Goal: Task Accomplishment & Management: Use online tool/utility

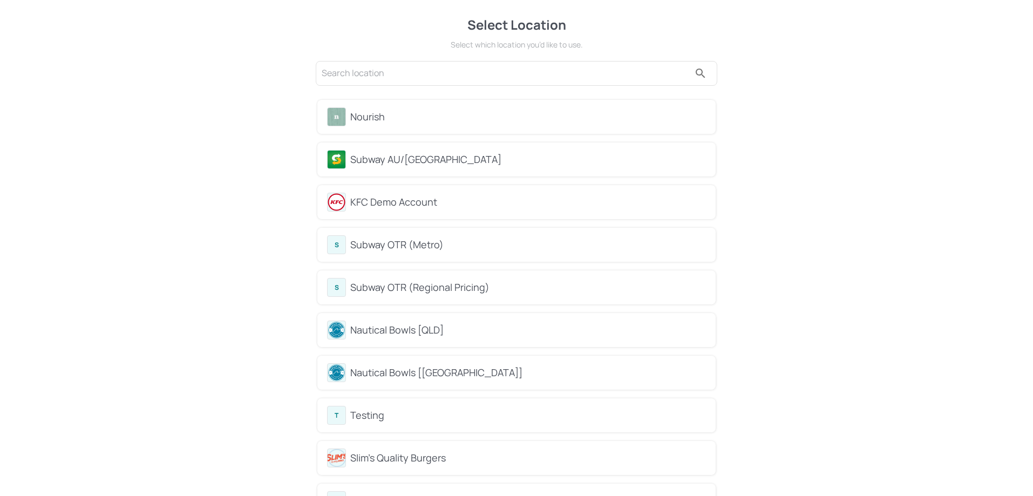
click at [388, 160] on div "Subway AU/NZ" at bounding box center [528, 159] width 356 height 15
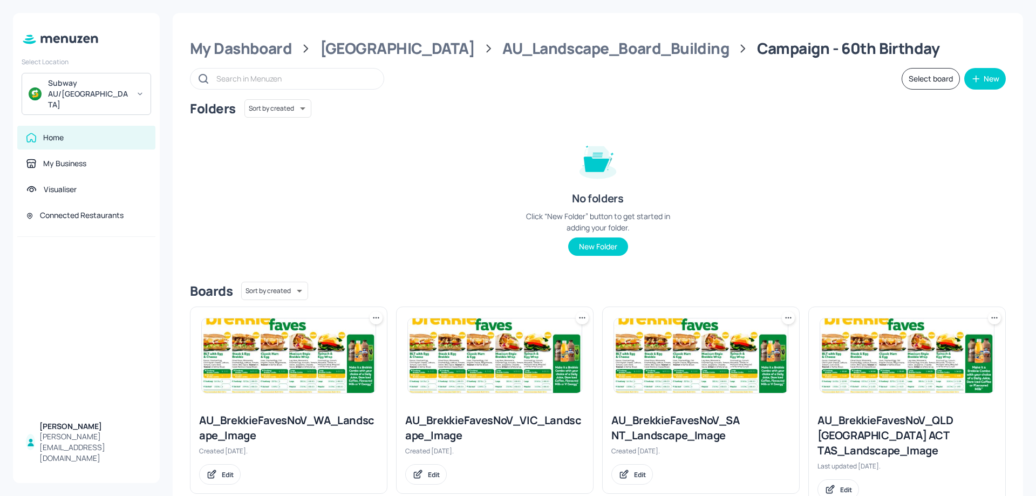
click at [588, 50] on div "AU_Landscape_Board_Building" at bounding box center [615, 48] width 227 height 19
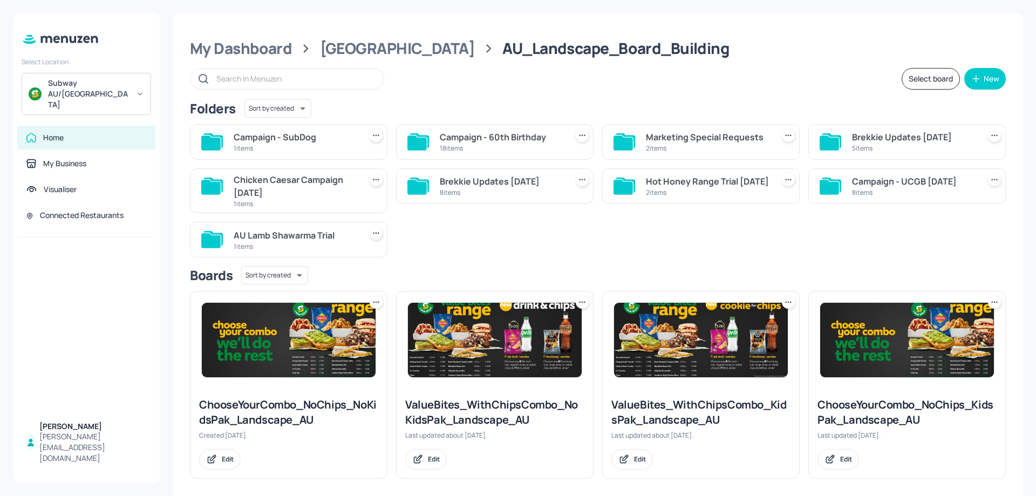
click at [300, 146] on div "1 items" at bounding box center [295, 148] width 123 height 9
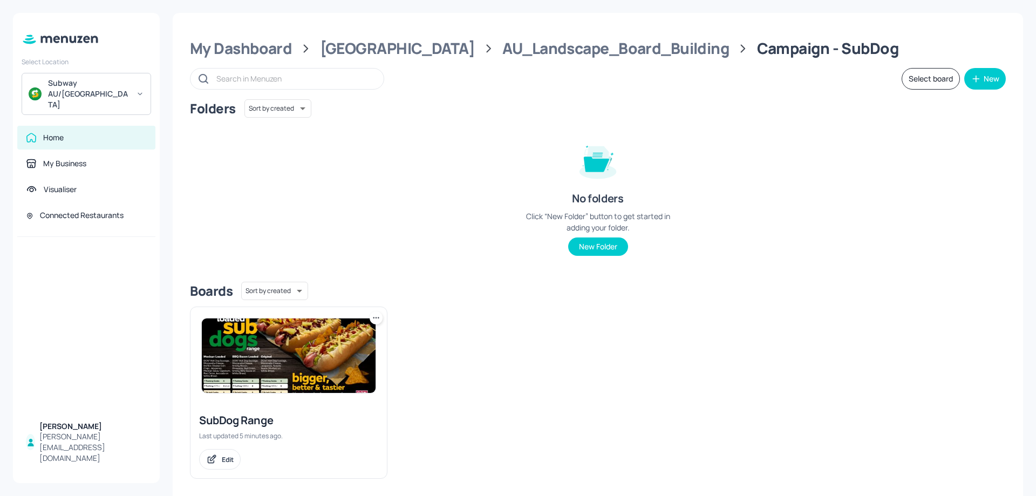
scroll to position [9, 0]
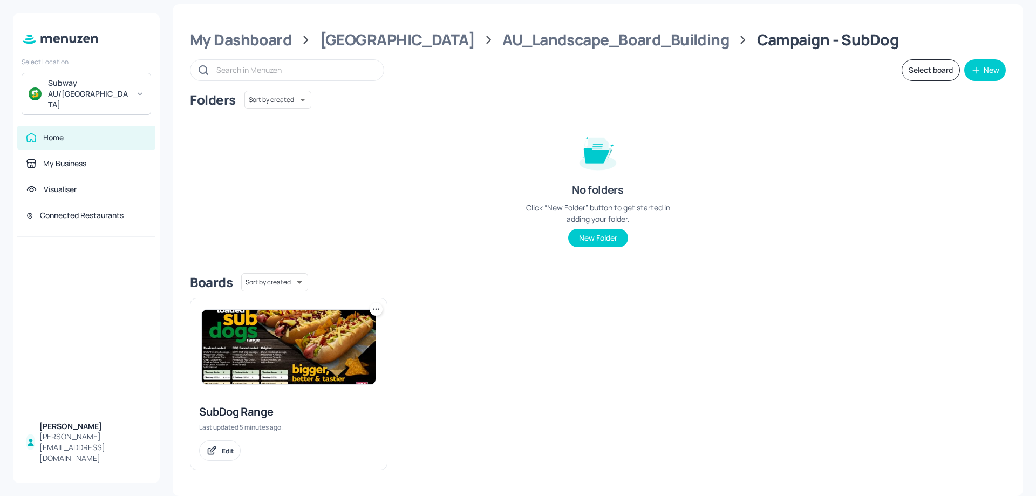
click at [307, 349] on img at bounding box center [289, 347] width 174 height 74
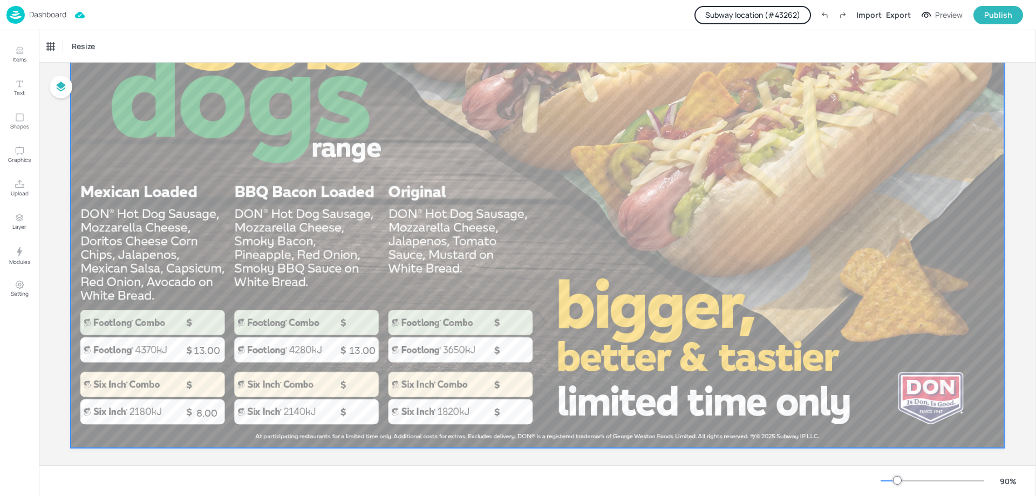
scroll to position [184, 0]
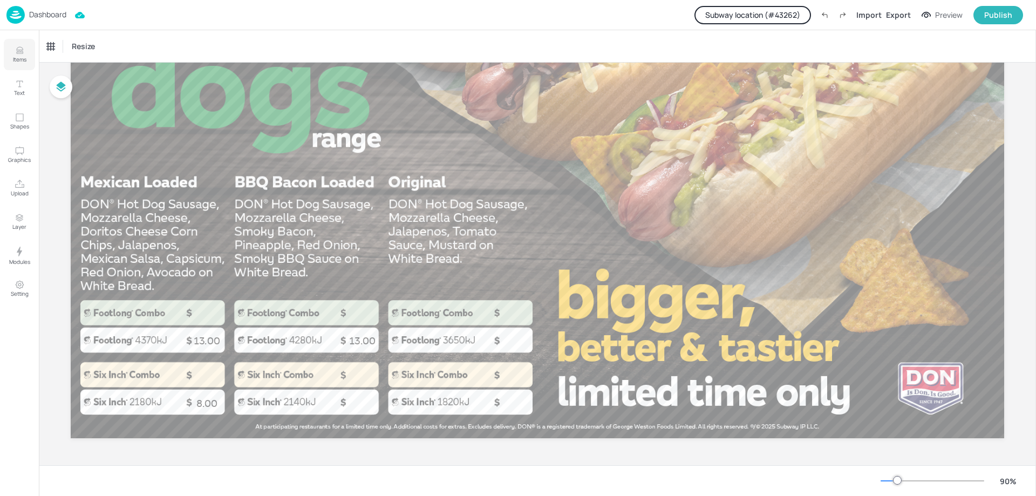
click at [19, 60] on p "Items" at bounding box center [19, 60] width 13 height 8
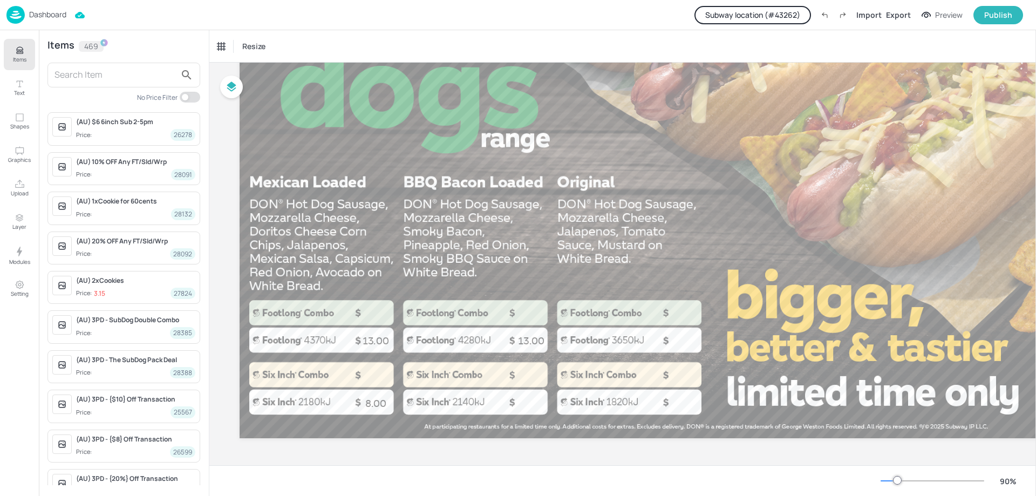
click at [112, 76] on input "text" at bounding box center [115, 74] width 121 height 17
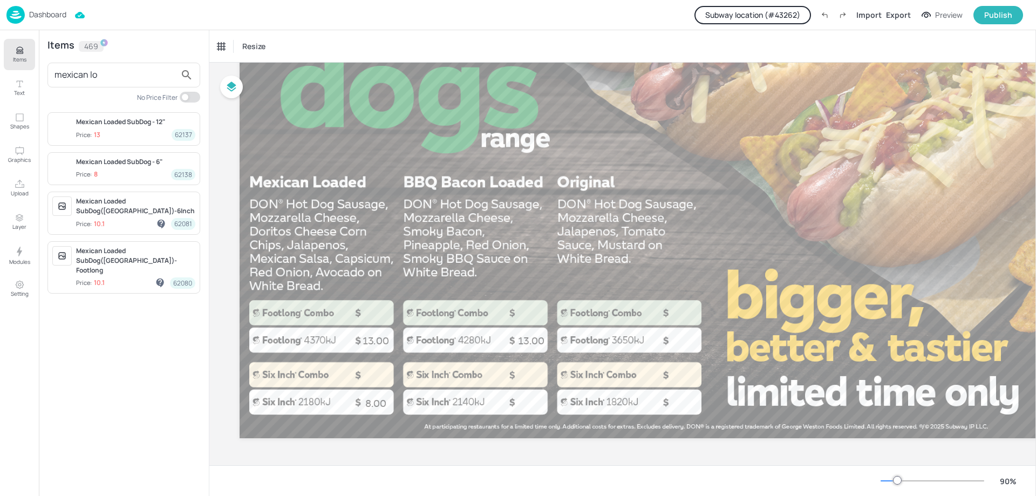
type input "mexican lo"
click at [120, 124] on div "Mexican Loaded SubDog - 12"" at bounding box center [135, 122] width 119 height 10
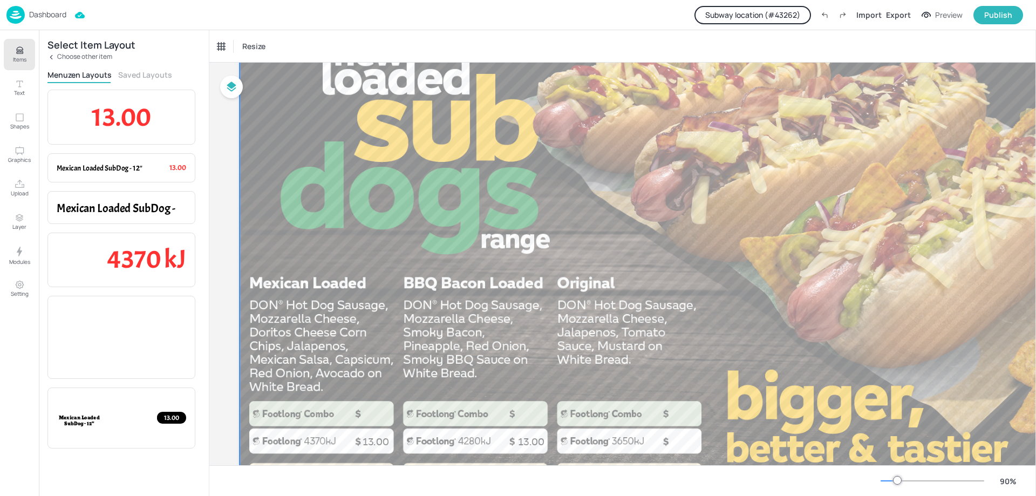
scroll to position [76, 0]
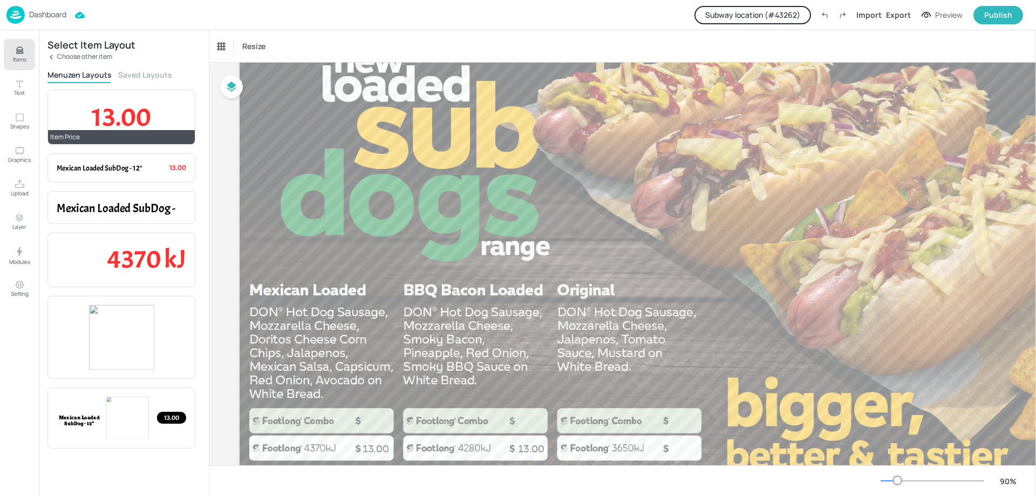
click at [108, 108] on span "13.00" at bounding box center [121, 116] width 59 height 33
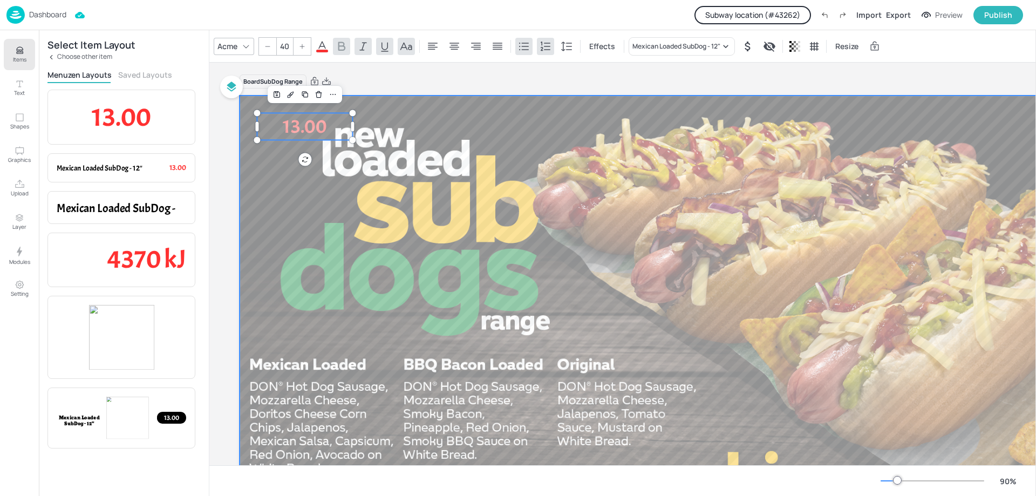
scroll to position [0, 0]
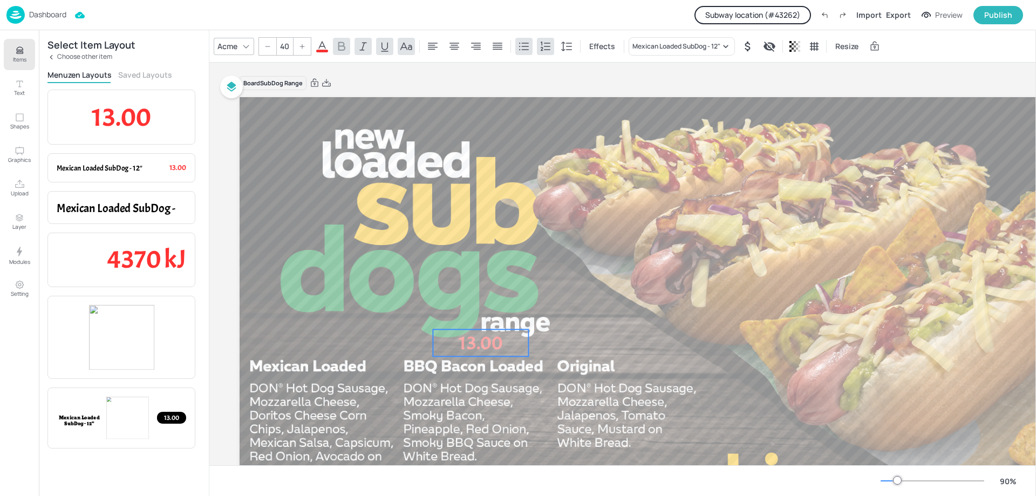
drag, startPoint x: 308, startPoint y: 144, endPoint x: 464, endPoint y: 341, distance: 252.0
click at [464, 341] on span "13.00" at bounding box center [481, 343] width 44 height 24
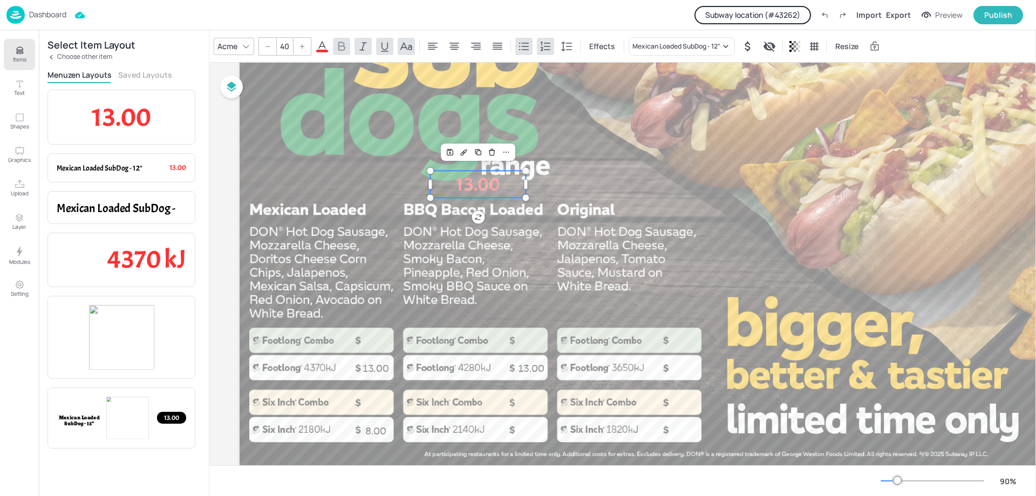
scroll to position [162, 0]
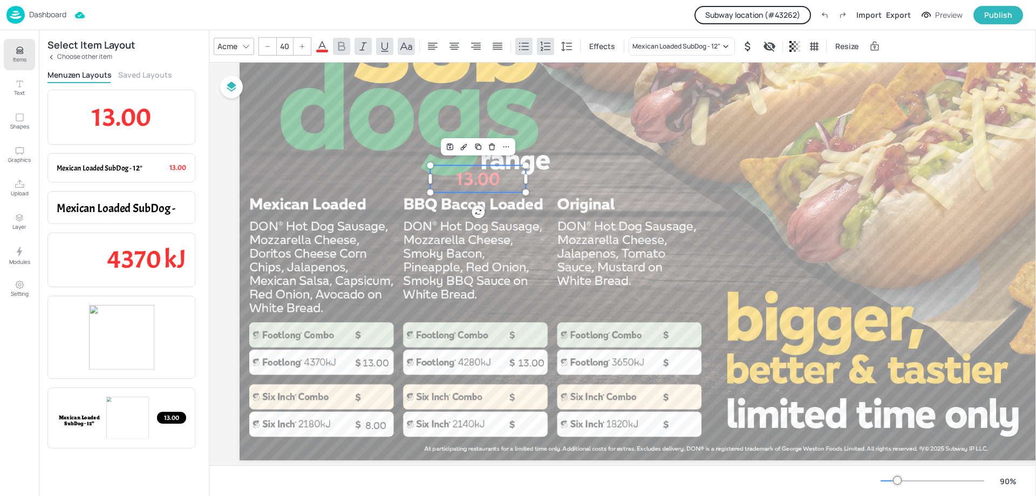
click at [51, 57] on icon at bounding box center [51, 57] width 8 height 8
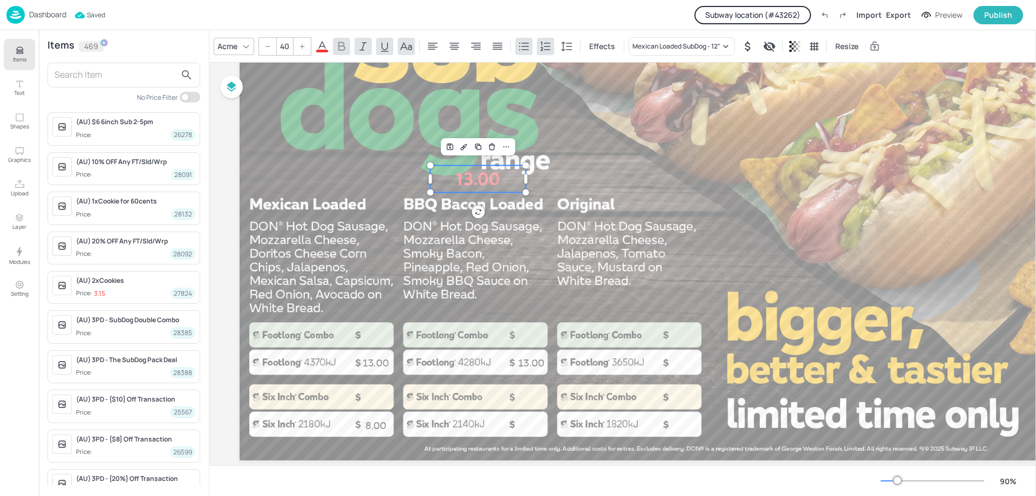
click at [115, 72] on input "text" at bounding box center [115, 74] width 121 height 17
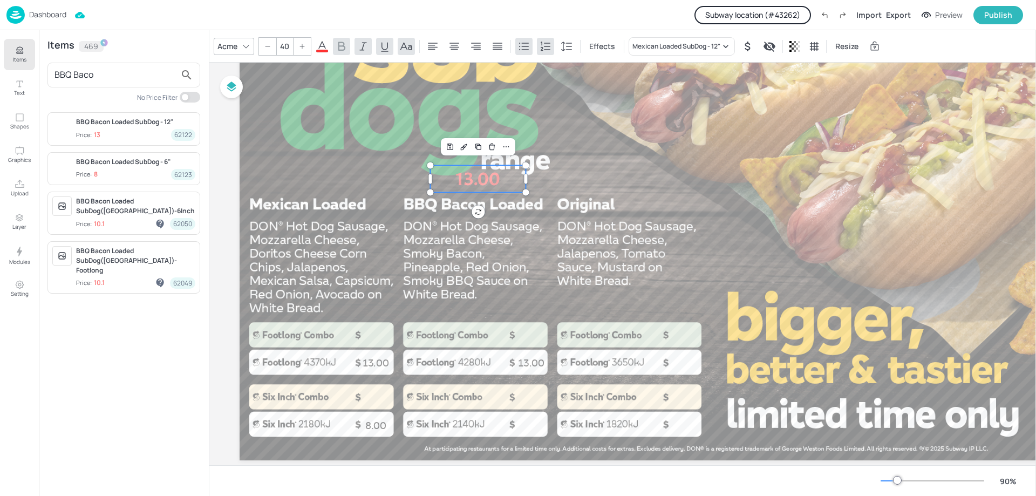
drag, startPoint x: 107, startPoint y: 74, endPoint x: 0, endPoint y: 65, distance: 107.2
click at [0, 65] on div "Items Text Shapes Graphics Upload Layer Modules Setting Items 469 BBQ Baco No P…" at bounding box center [104, 263] width 209 height 466
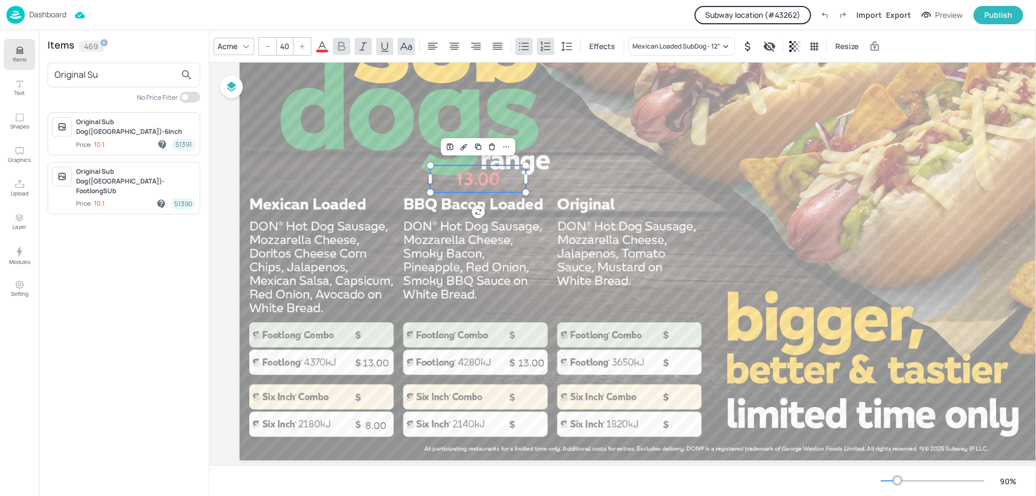
drag, startPoint x: 121, startPoint y: 76, endPoint x: 0, endPoint y: 80, distance: 121.5
click at [0, 80] on div "Items Text Shapes Graphics Upload Layer Modules Setting Items 469 Original Su N…" at bounding box center [104, 263] width 209 height 466
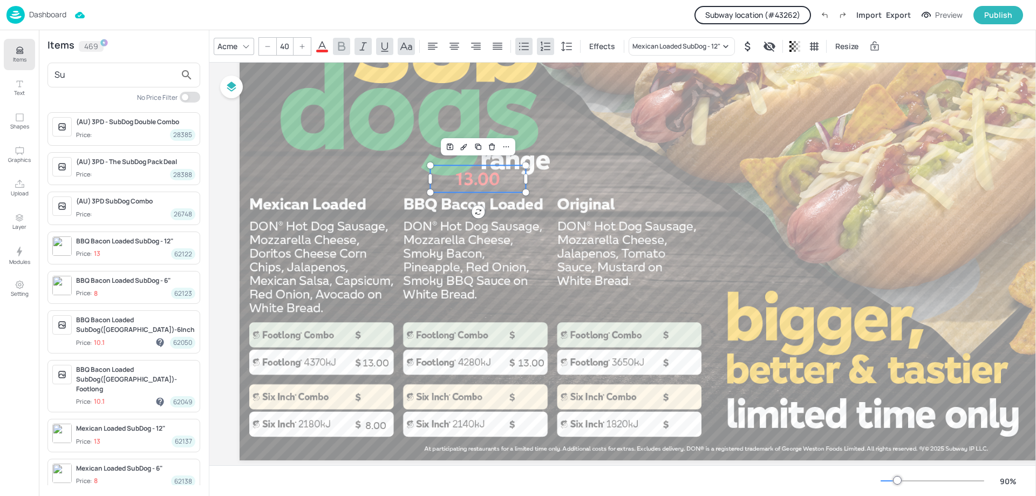
type input "S"
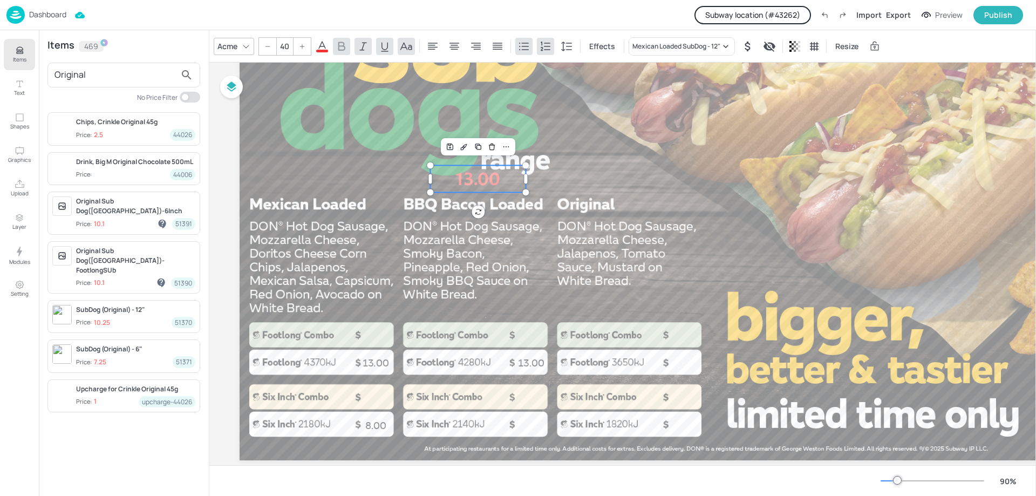
type input "Original"
click at [137, 317] on span "Price: 10.25 51370" at bounding box center [135, 322] width 119 height 11
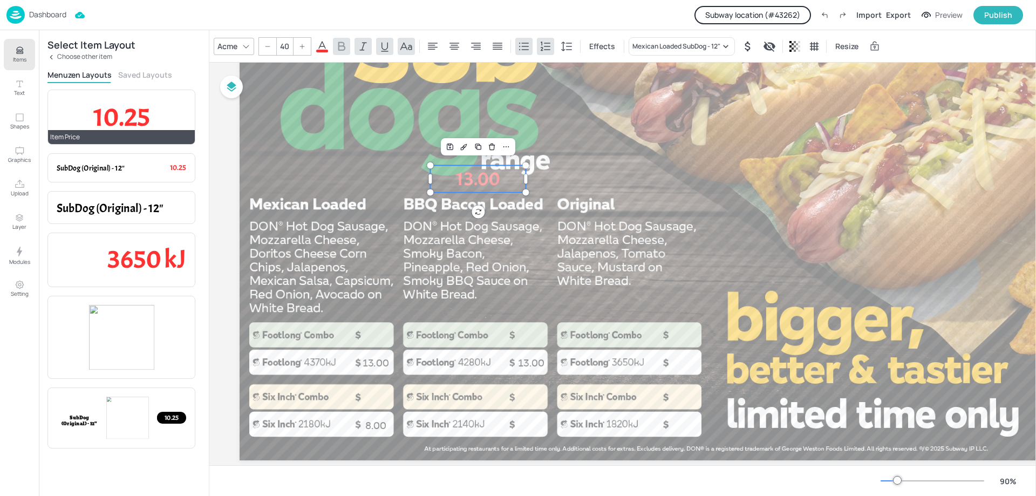
click at [106, 110] on span "10.25" at bounding box center [121, 116] width 57 height 33
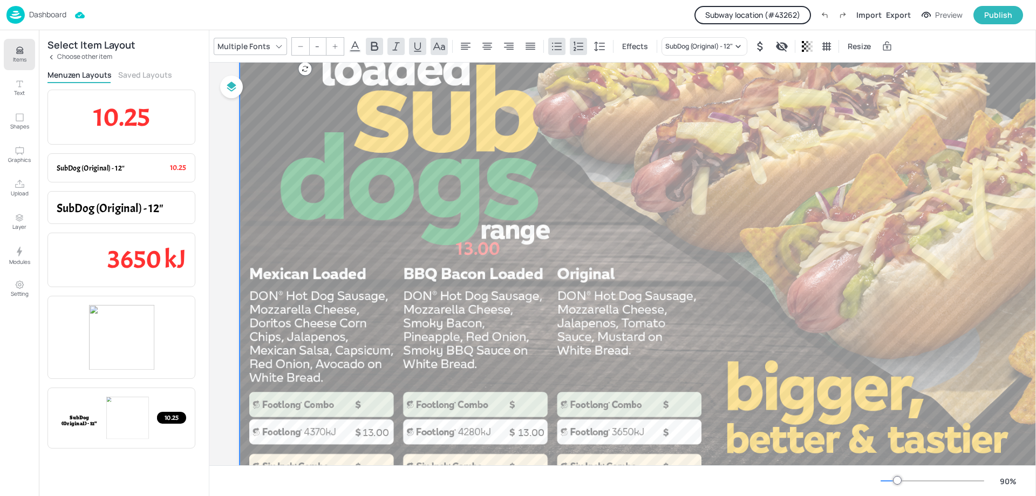
scroll to position [0, 0]
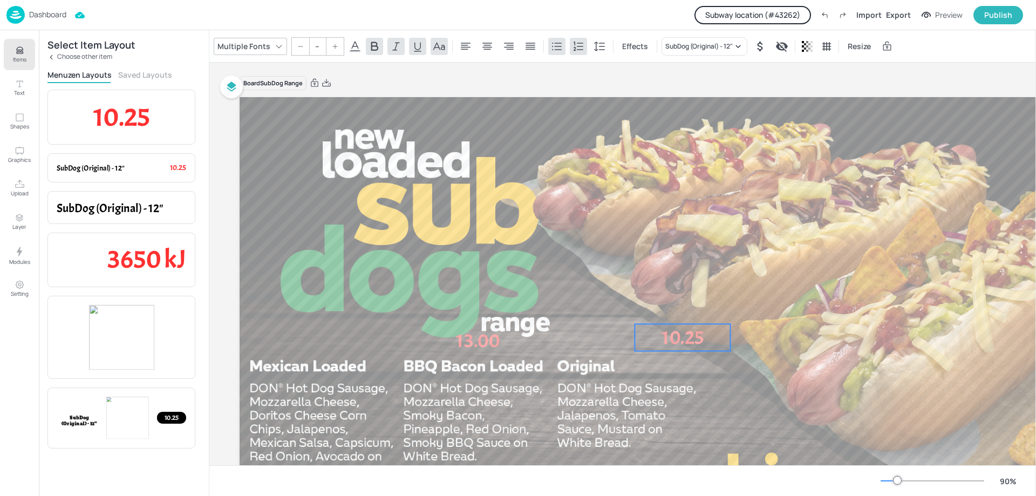
drag, startPoint x: 443, startPoint y: 209, endPoint x: 579, endPoint y: 343, distance: 191.2
click at [662, 350] on span "10.25" at bounding box center [683, 337] width 42 height 24
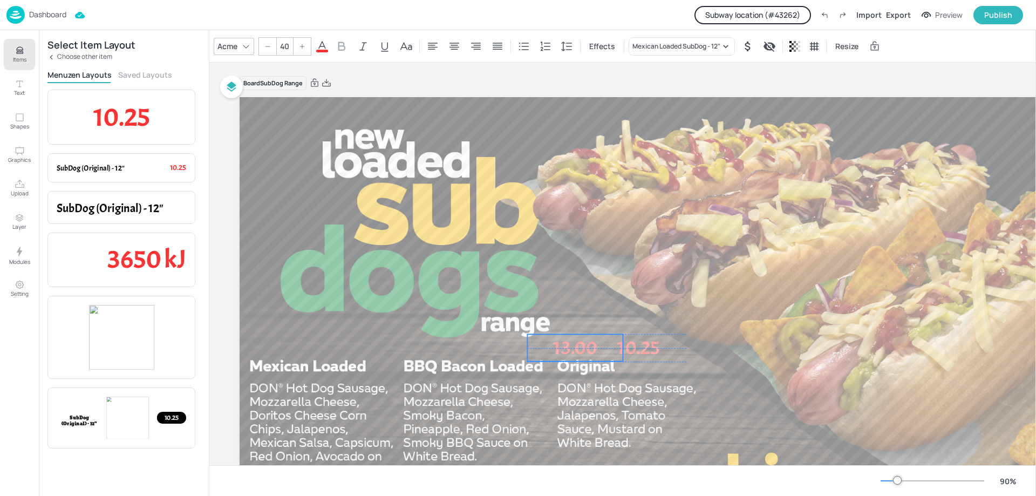
drag, startPoint x: 496, startPoint y: 345, endPoint x: 591, endPoint y: 352, distance: 95.3
click at [591, 97] on div "13.00 8.00 13.00 13.00 10.25" at bounding box center [707, 97] width 934 height 0
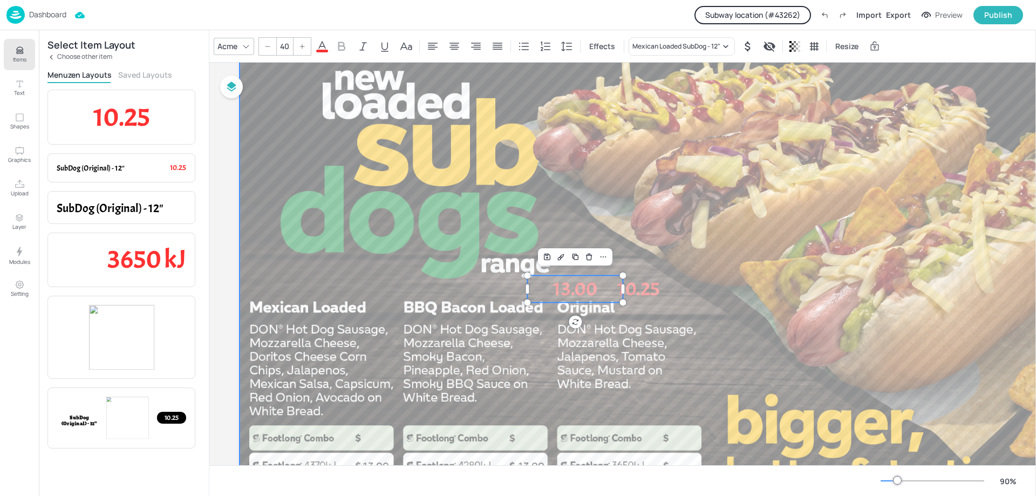
scroll to position [162, 0]
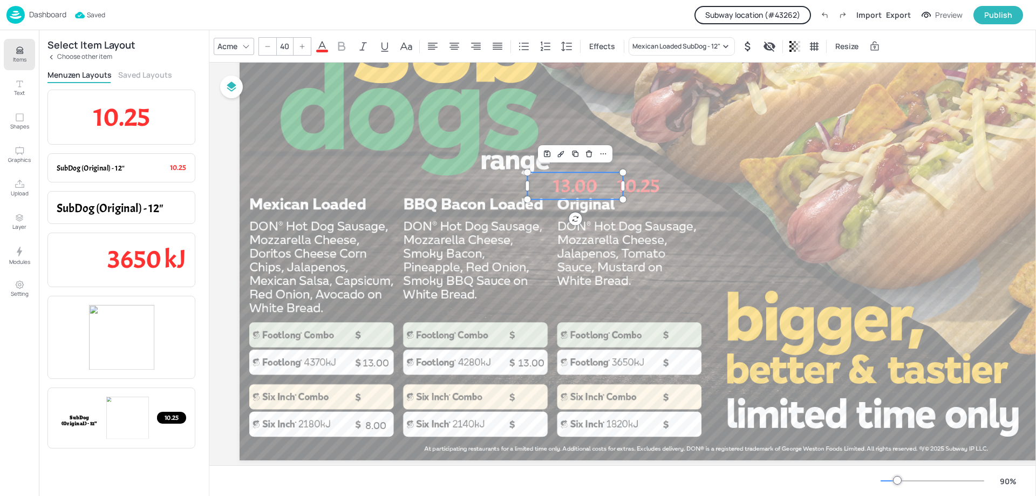
click at [51, 60] on div "Select Item Layout Choose other item Menuzen Layouts Saved Layouts 10.25 Item P…" at bounding box center [124, 263] width 170 height 466
click at [52, 60] on icon at bounding box center [51, 57] width 8 height 8
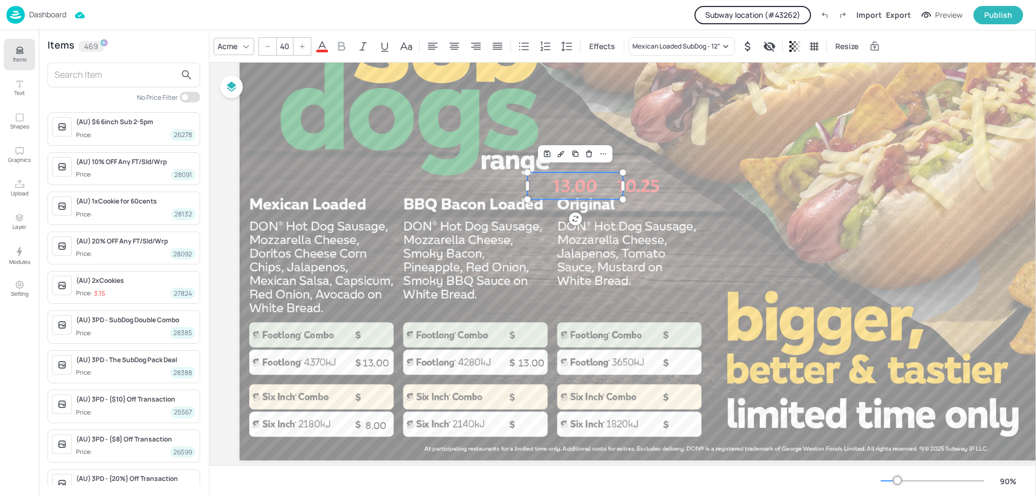
click at [664, 180] on p "10.25" at bounding box center [638, 185] width 96 height 27
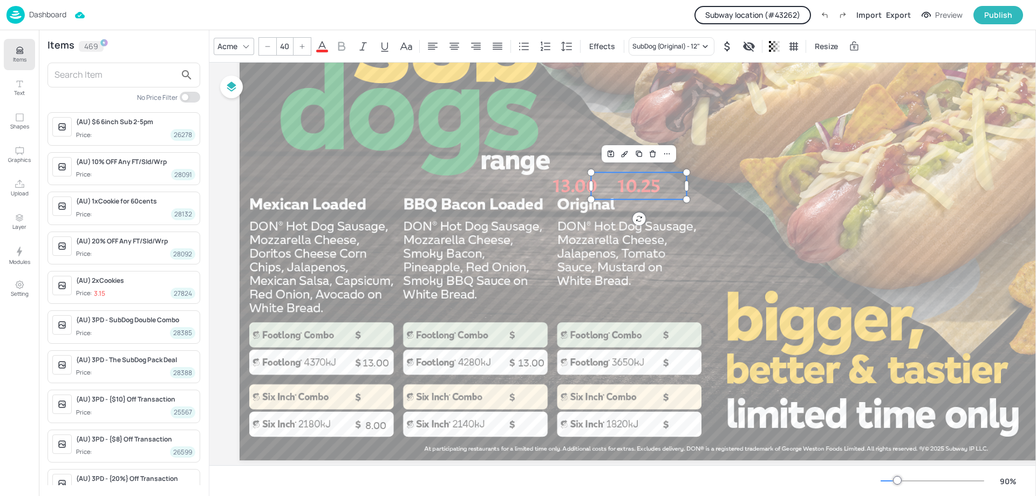
type input "40"
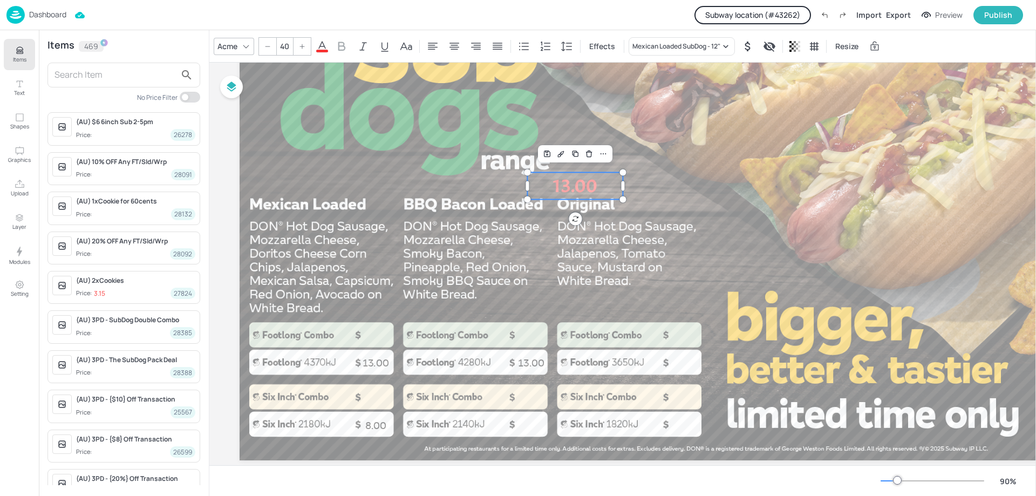
click at [566, 189] on span "13.00" at bounding box center [575, 186] width 44 height 24
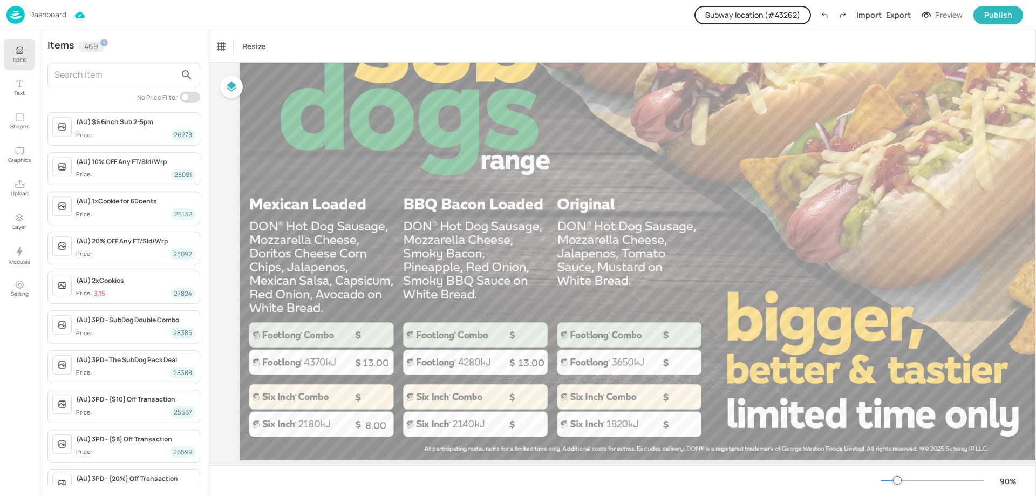
drag, startPoint x: 109, startPoint y: 70, endPoint x: 115, endPoint y: 82, distance: 13.3
click at [110, 70] on input "text" at bounding box center [115, 74] width 121 height 17
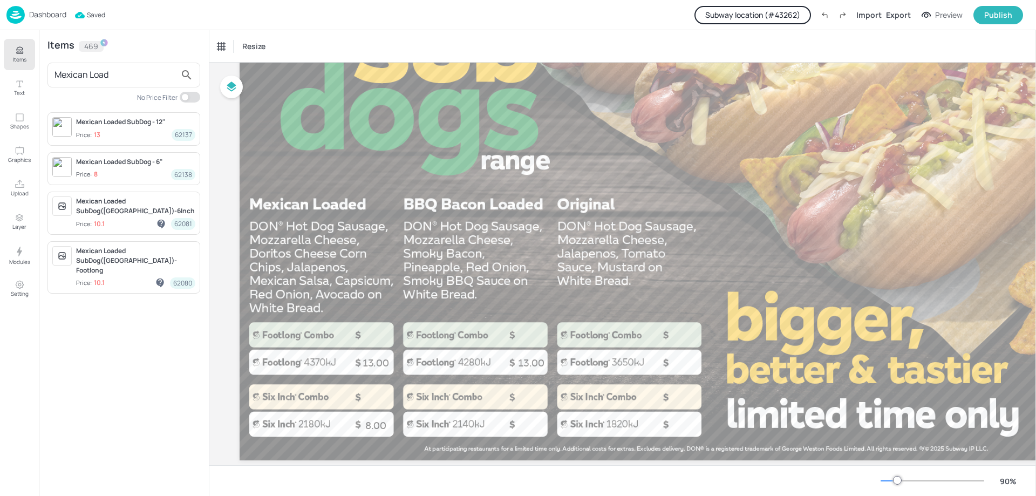
type input "Mexican Load"
click at [127, 126] on div "Mexican Loaded SubDog - 12"" at bounding box center [135, 122] width 119 height 10
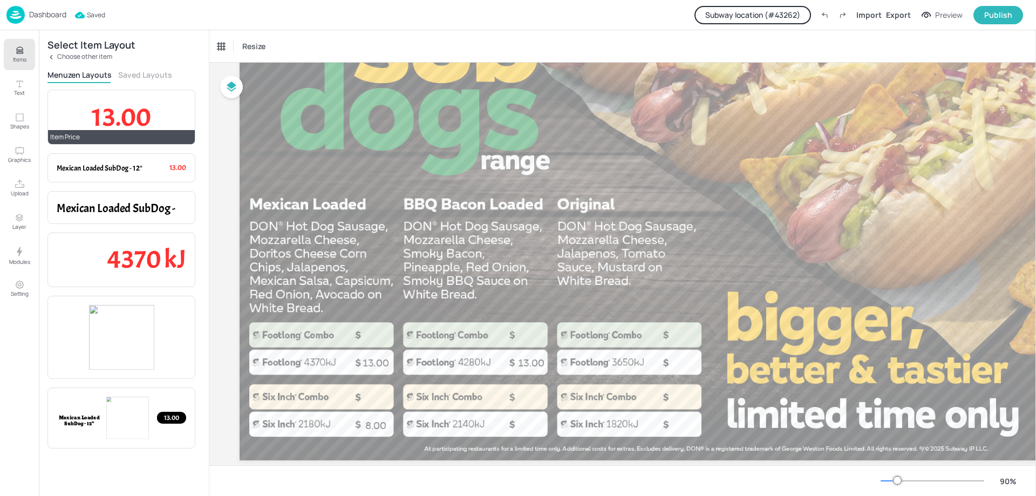
click at [91, 108] on p "13.00" at bounding box center [122, 117] width 130 height 37
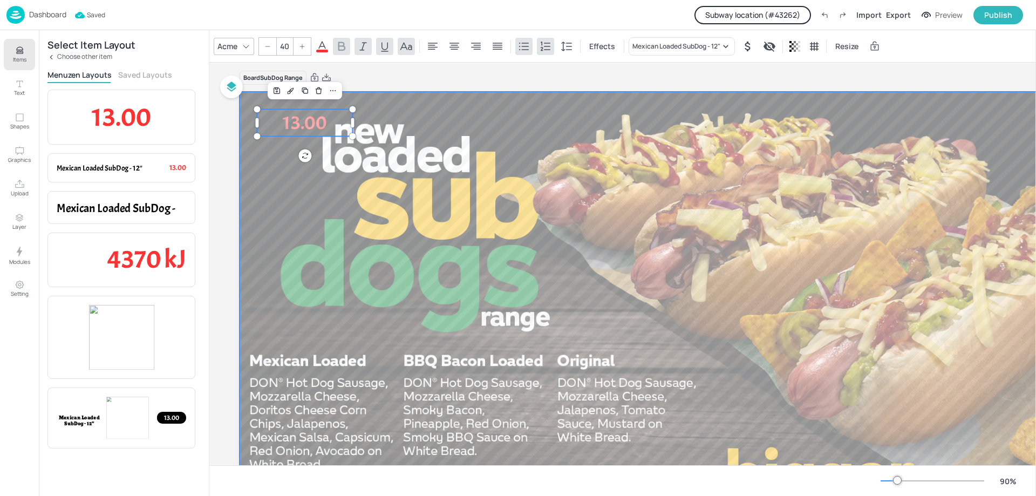
scroll to position [0, 0]
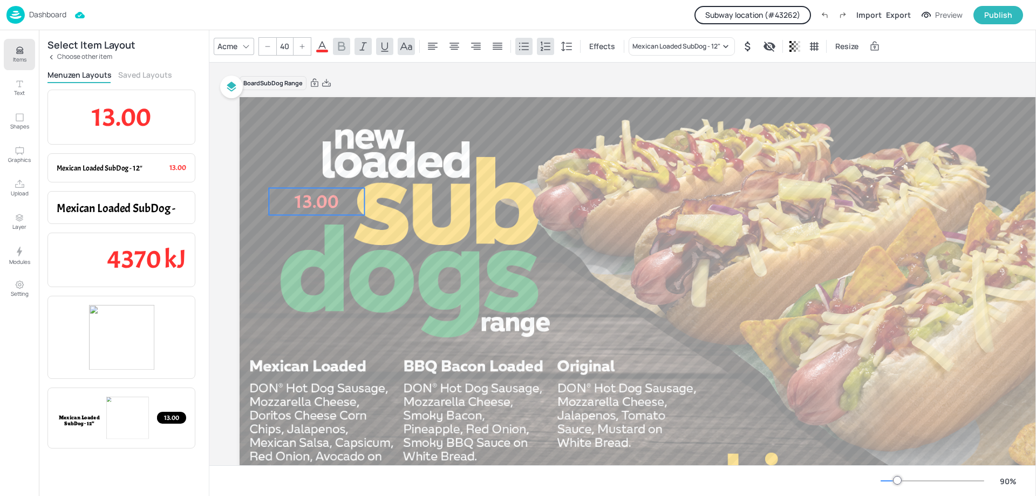
drag, startPoint x: 315, startPoint y: 131, endPoint x: 310, endPoint y: 187, distance: 56.3
click at [320, 189] on span "13.00" at bounding box center [317, 201] width 44 height 24
click at [50, 57] on icon at bounding box center [51, 57] width 8 height 8
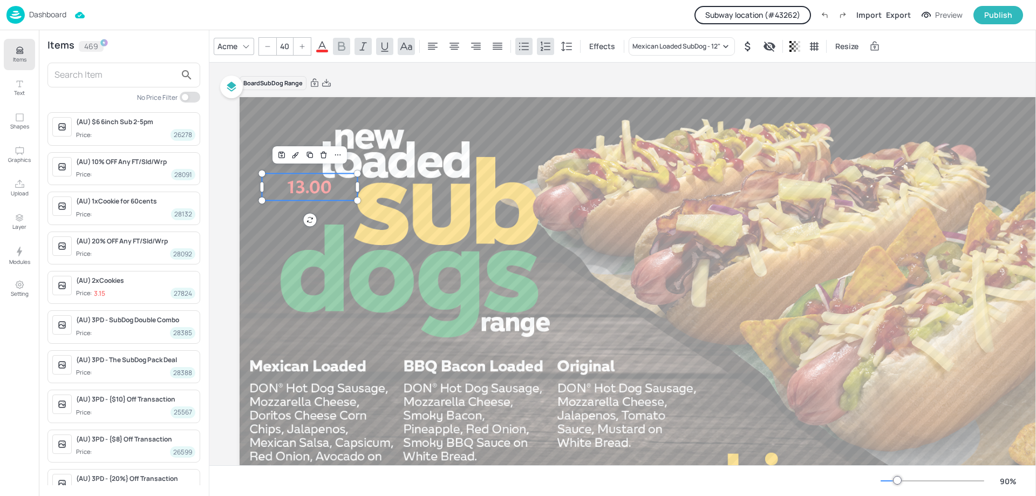
click at [94, 70] on input "text" at bounding box center [115, 74] width 121 height 17
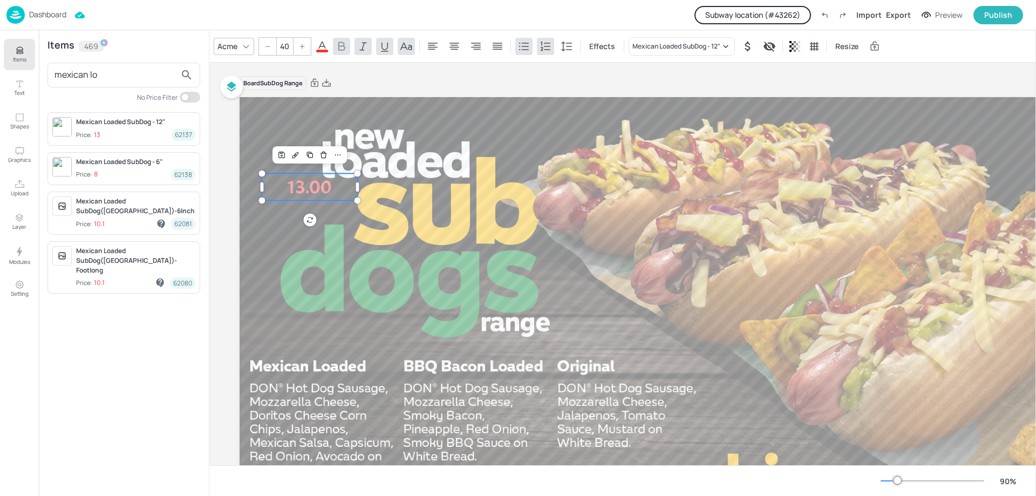
type input "mexican loa"
click at [100, 181] on div "Mexican Loaded SubDog - 6" Price: 8 62138" at bounding box center [123, 168] width 153 height 33
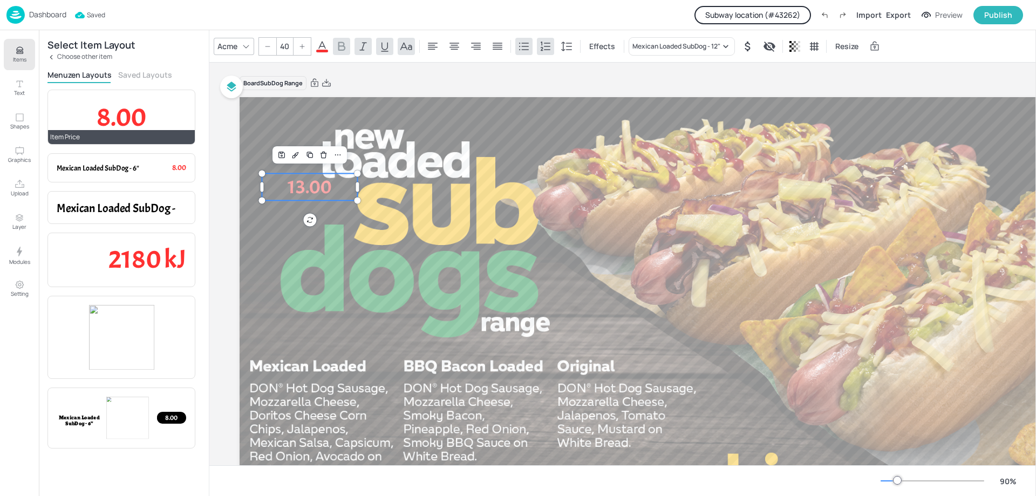
click at [146, 130] on span "8.00" at bounding box center [122, 116] width 50 height 33
type input "--"
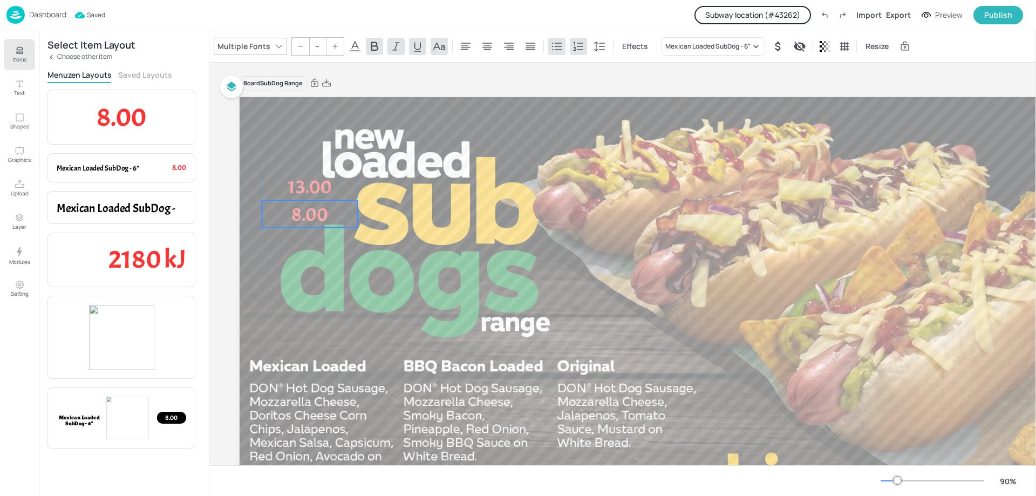
drag, startPoint x: 329, startPoint y: 162, endPoint x: 332, endPoint y: 216, distance: 54.6
click at [332, 216] on p "8.00" at bounding box center [310, 214] width 96 height 27
click at [45, 56] on div "Select Item Layout Choose other item Menuzen Layouts Saved Layouts 8.00 Item Pr…" at bounding box center [124, 263] width 170 height 466
click at [51, 56] on icon at bounding box center [51, 57] width 8 height 8
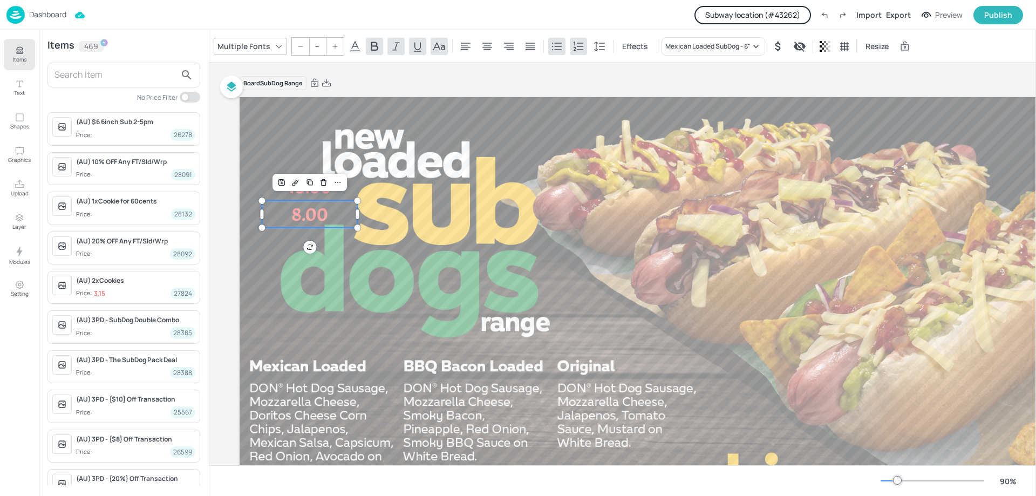
click at [104, 80] on input "text" at bounding box center [115, 74] width 121 height 17
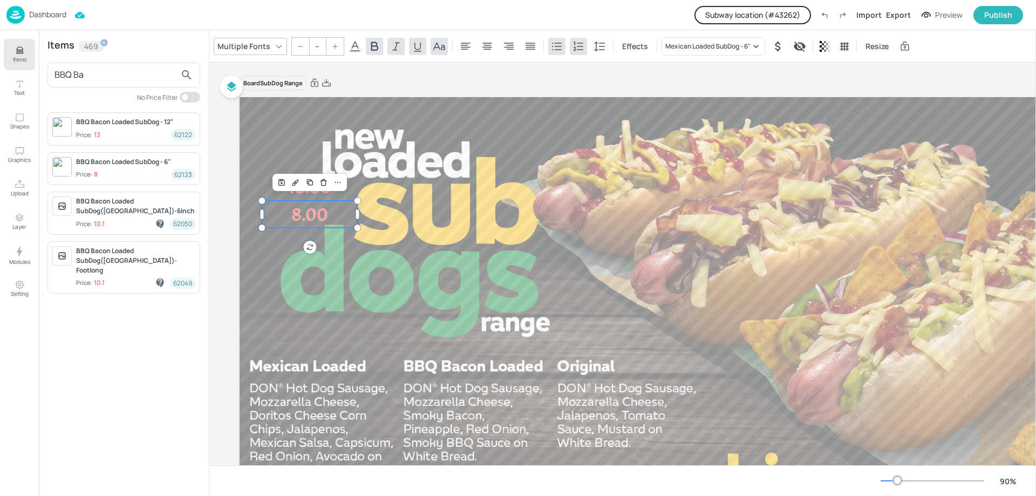
type input "BBQ Ba"
click at [118, 129] on span "Price: 13 62122" at bounding box center [135, 134] width 119 height 11
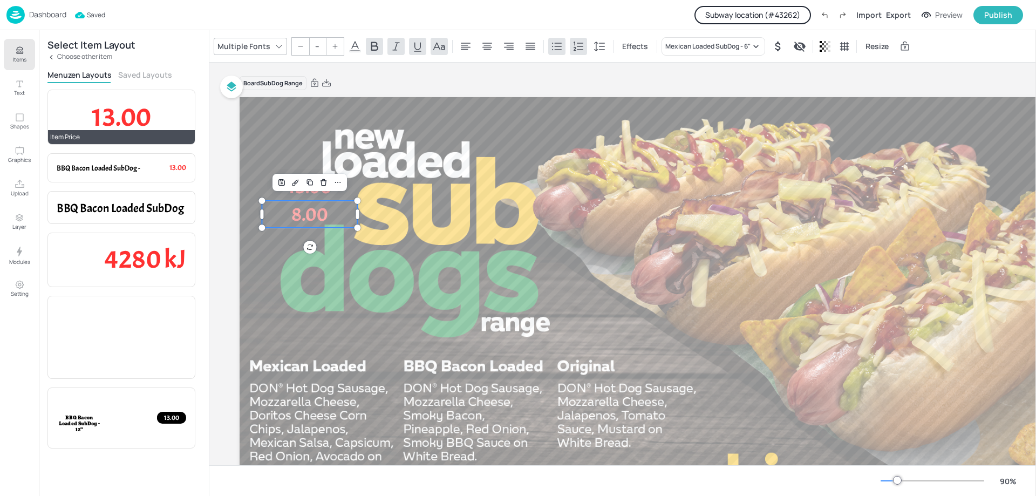
click at [98, 117] on span "13.00" at bounding box center [121, 116] width 59 height 33
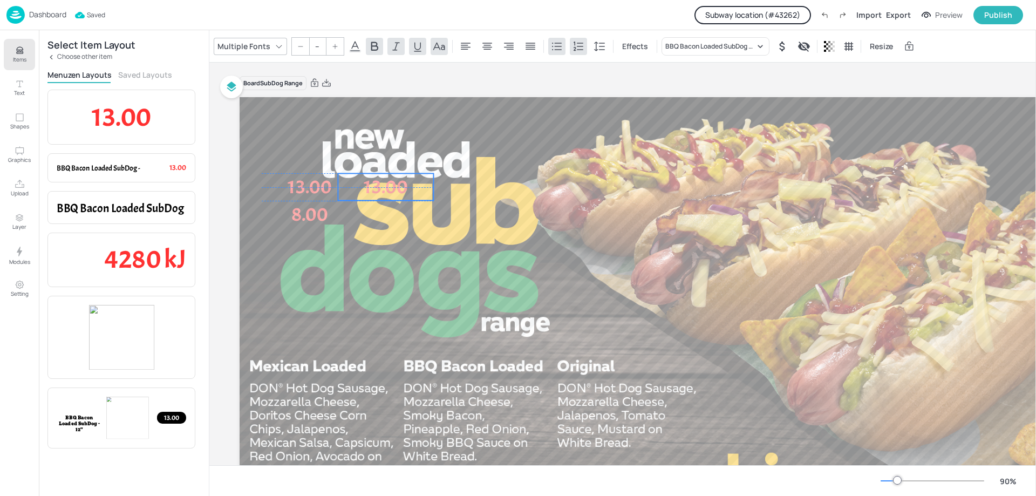
drag, startPoint x: 370, startPoint y: 144, endPoint x: 352, endPoint y: 184, distance: 44.2
click at [396, 189] on span "13.00" at bounding box center [386, 187] width 44 height 24
click at [55, 56] on div "Choose other item" at bounding box center [123, 57] width 153 height 8
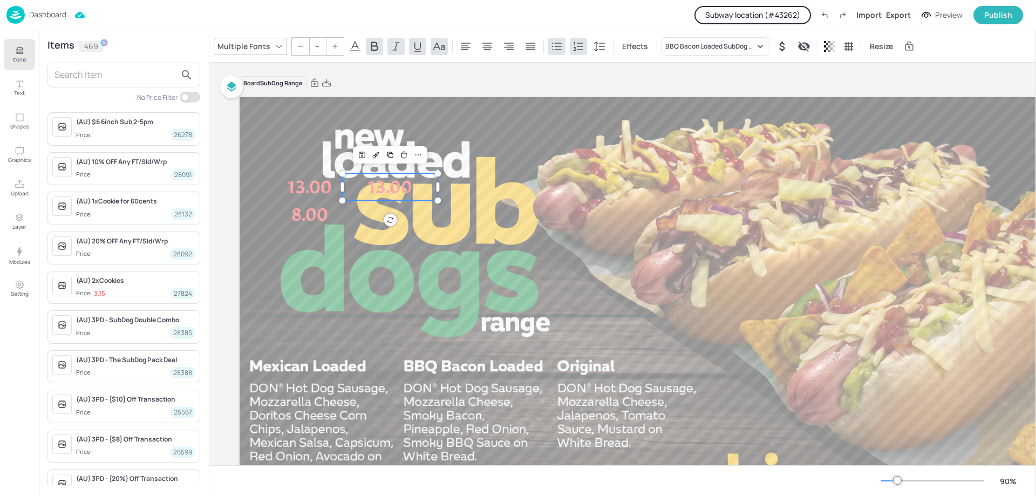
click at [108, 74] on input "text" at bounding box center [115, 74] width 121 height 17
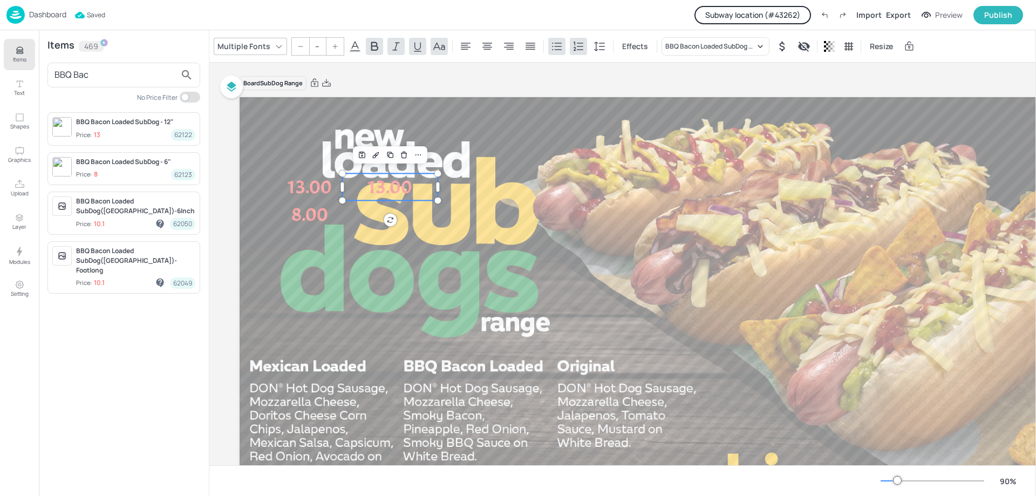
type input "BBQ Bac"
click at [112, 169] on span "Price: 8 62123" at bounding box center [135, 174] width 119 height 11
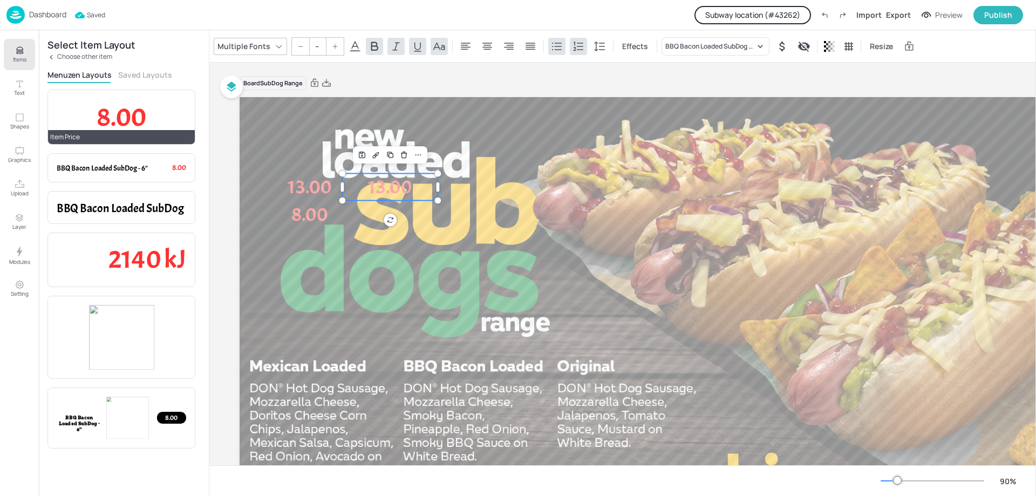
click at [113, 110] on span "8.00" at bounding box center [122, 116] width 50 height 33
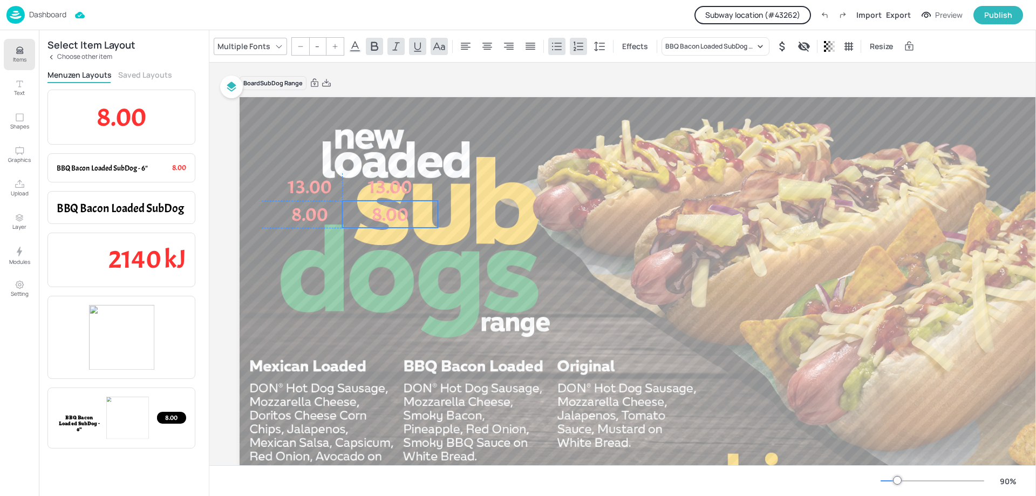
drag, startPoint x: 300, startPoint y: 128, endPoint x: 383, endPoint y: 213, distance: 118.7
click at [383, 213] on span "8.00" at bounding box center [390, 214] width 37 height 24
click at [49, 59] on icon at bounding box center [51, 57] width 8 height 8
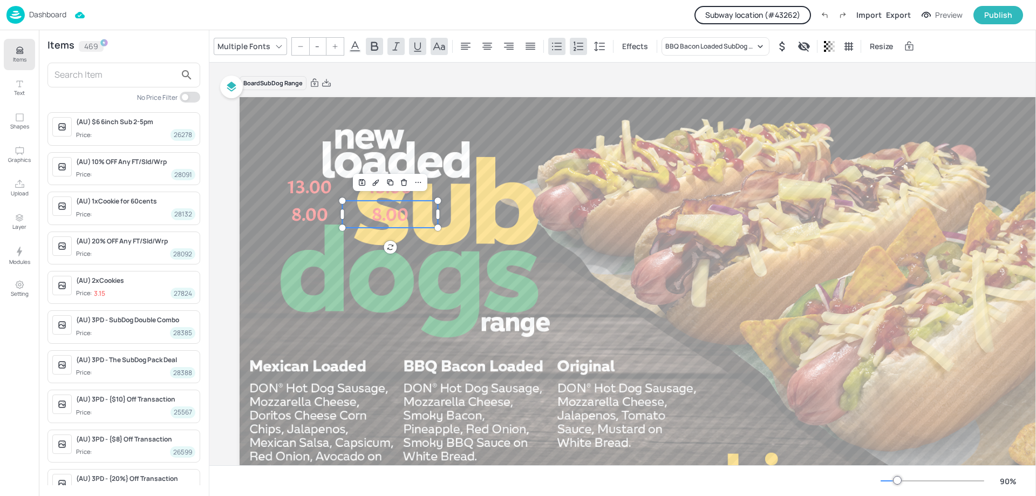
click at [105, 80] on input "text" at bounding box center [115, 74] width 121 height 17
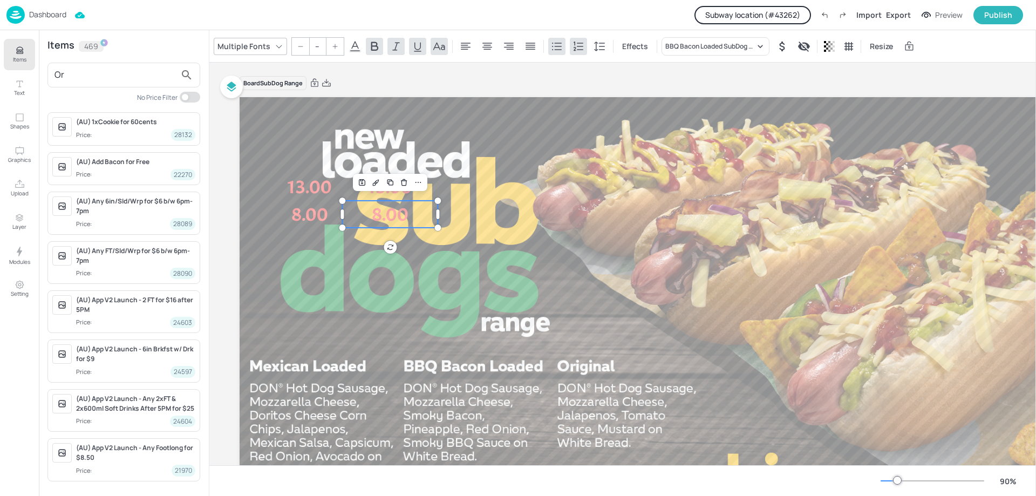
type input "O"
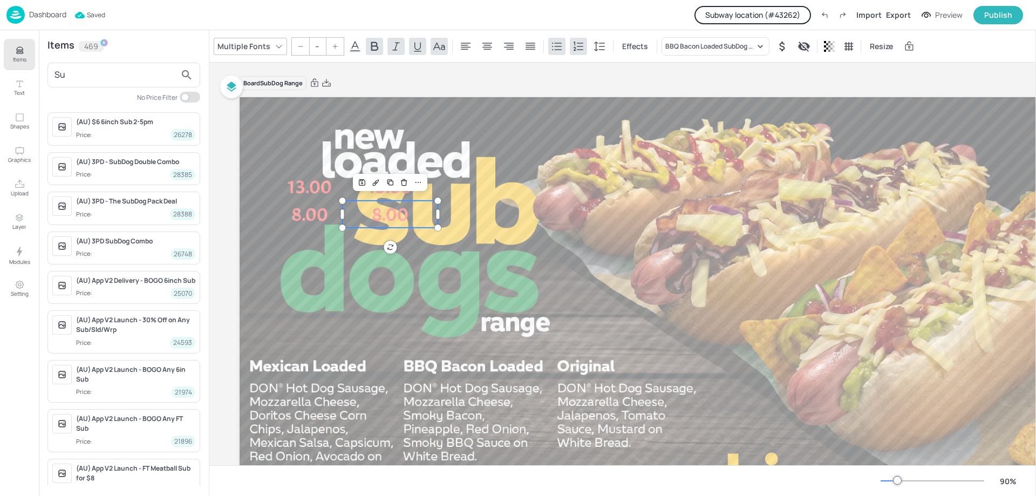
type input "S"
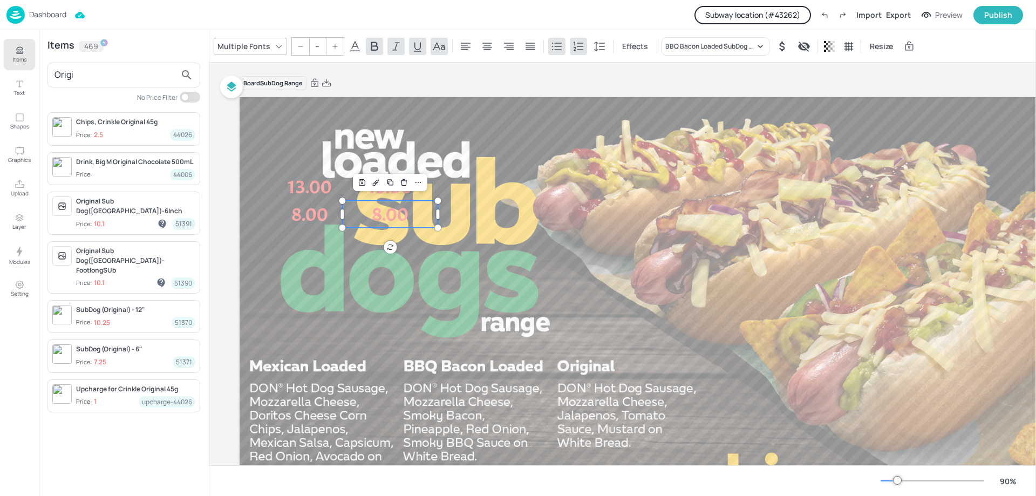
type input "Origi"
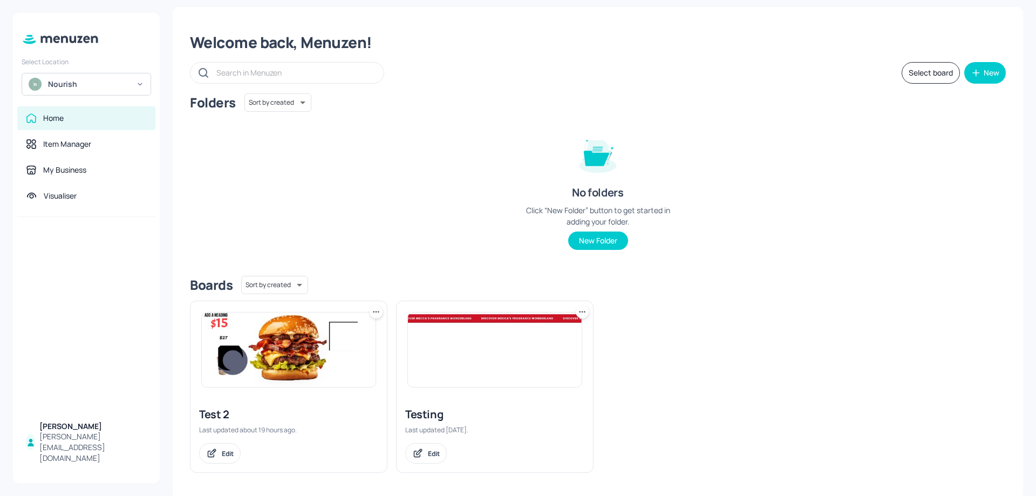
scroll to position [9, 0]
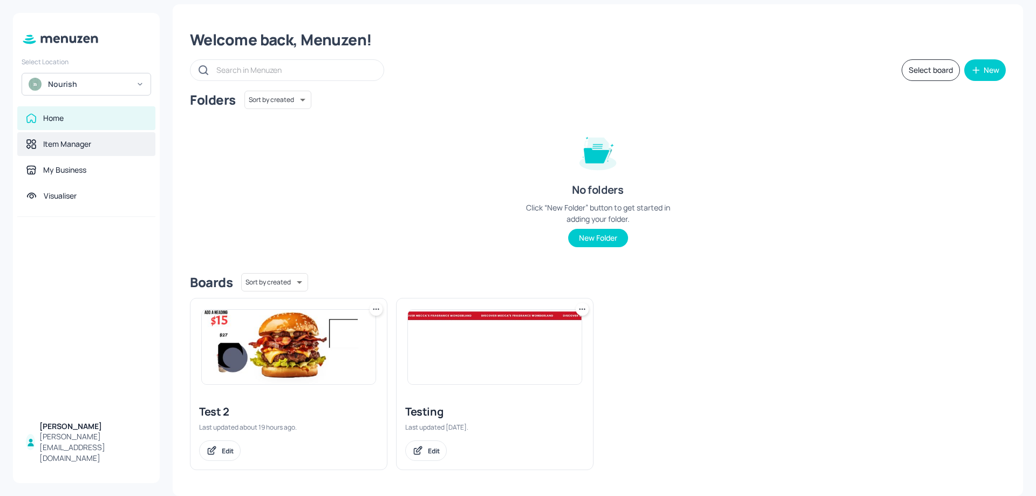
click at [105, 148] on div "Item Manager" at bounding box center [86, 144] width 121 height 11
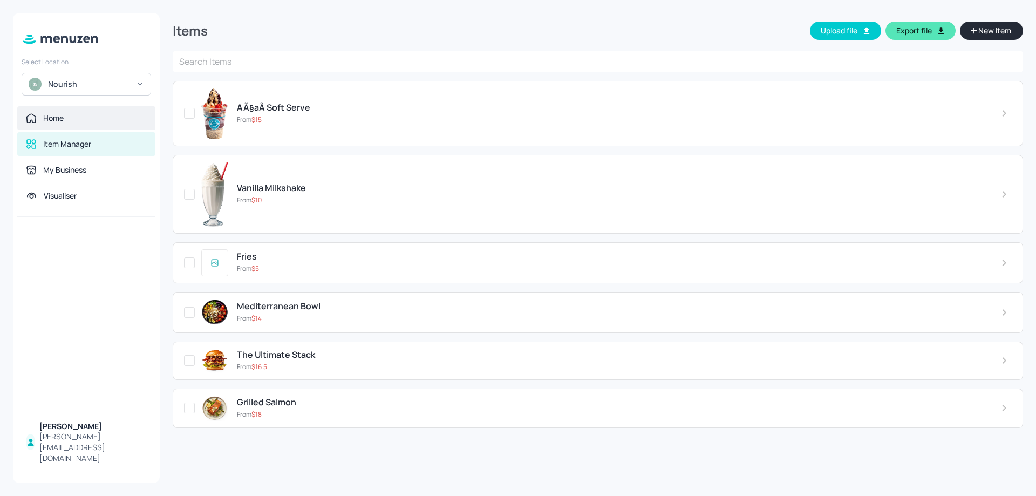
click at [86, 115] on div "Home" at bounding box center [86, 118] width 121 height 11
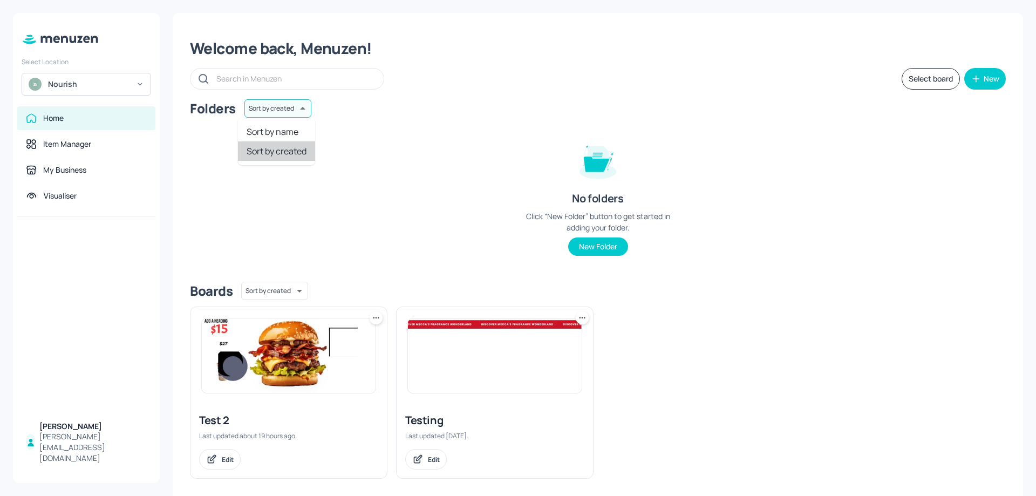
click at [288, 110] on body "Select Location Nourish Home Item Manager My Business Visualiser [PERSON_NAME] …" at bounding box center [518, 248] width 1036 height 496
click at [288, 110] on div at bounding box center [518, 248] width 1036 height 496
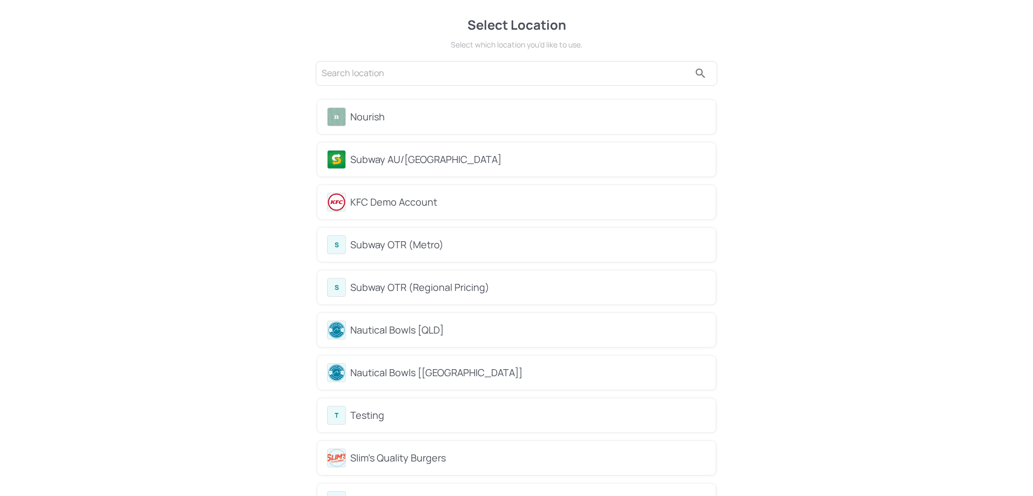
click at [411, 166] on div "Subway AU/NZ" at bounding box center [528, 159] width 356 height 15
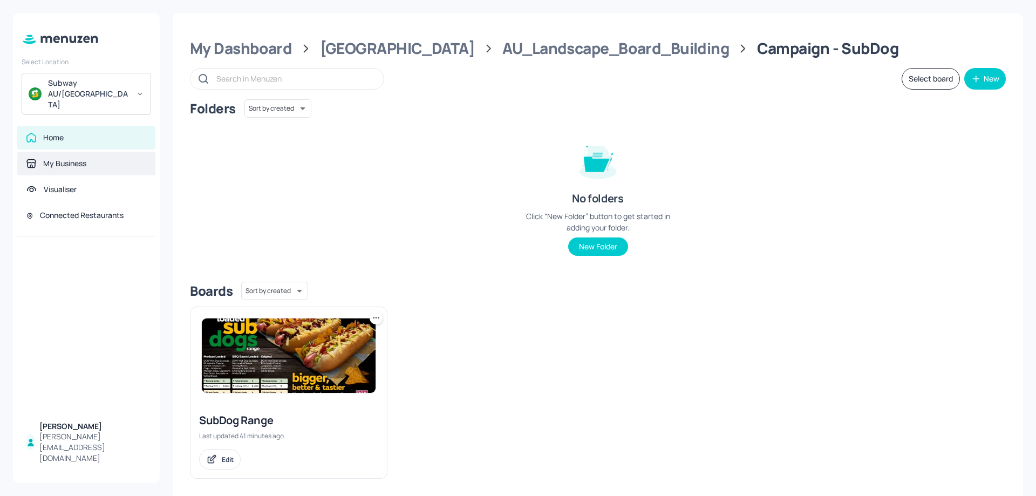
click at [86, 158] on div "My Business" at bounding box center [64, 163] width 43 height 11
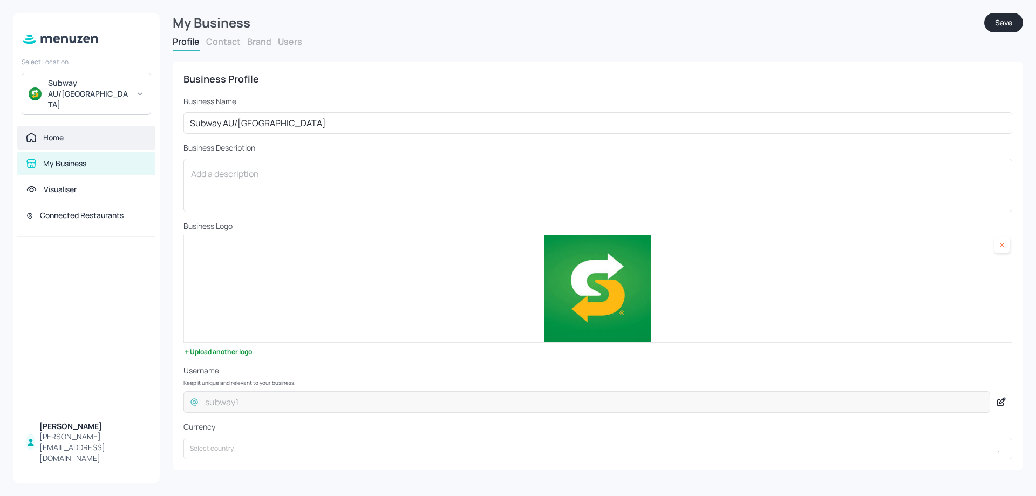
click at [69, 132] on div "Home" at bounding box center [86, 137] width 121 height 11
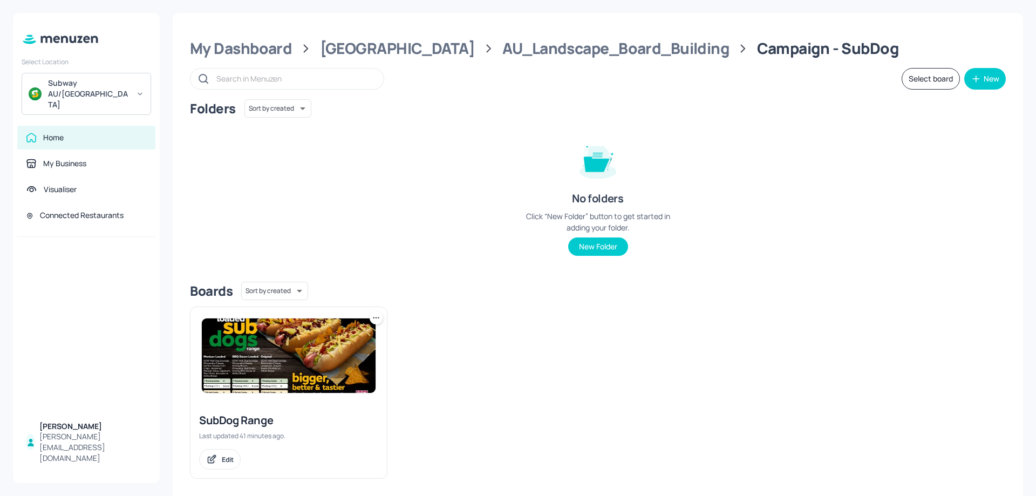
click at [287, 381] on img at bounding box center [289, 355] width 174 height 74
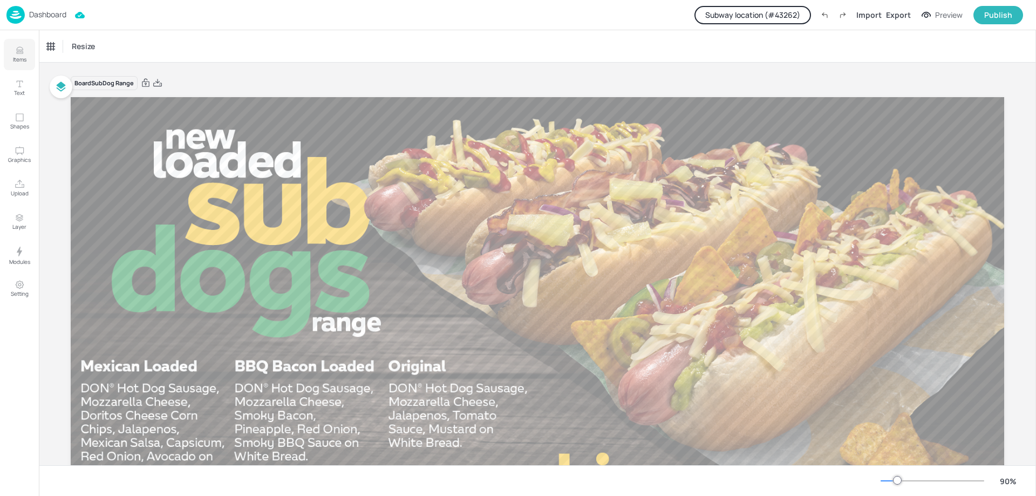
click at [16, 45] on icon "Items" at bounding box center [20, 50] width 10 height 10
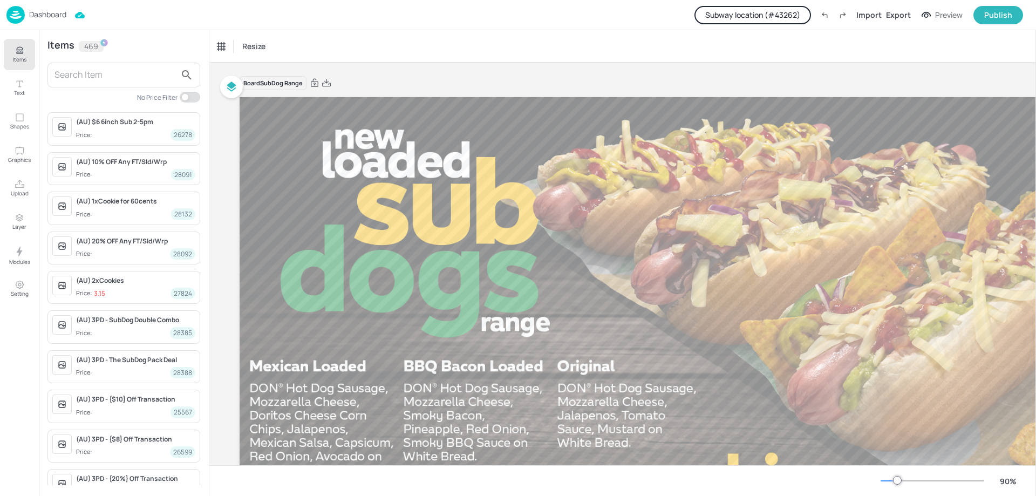
click at [102, 68] on input "text" at bounding box center [115, 74] width 121 height 17
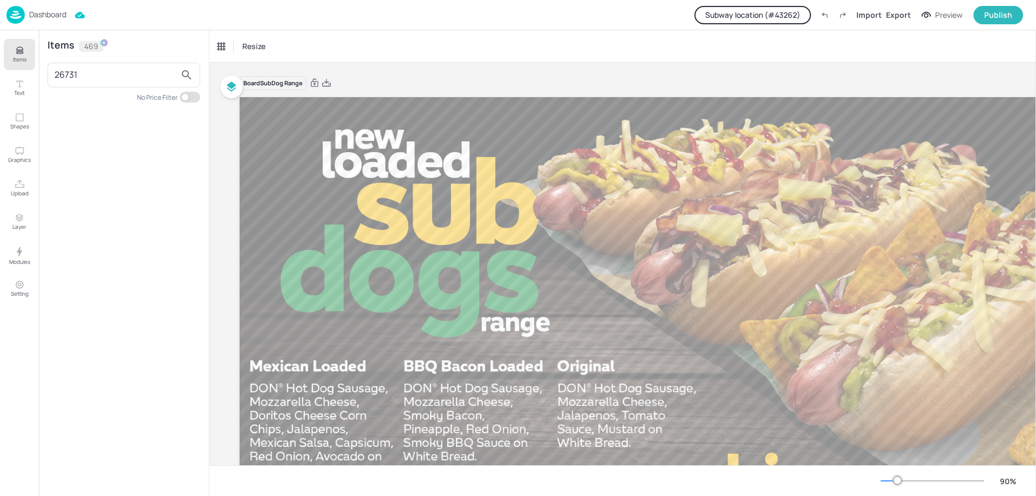
type input "26731"
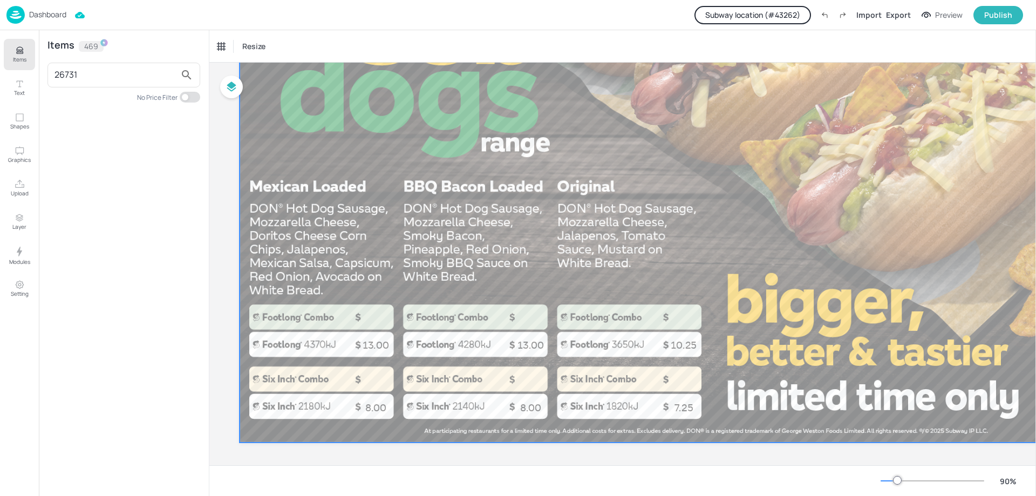
scroll to position [187, 0]
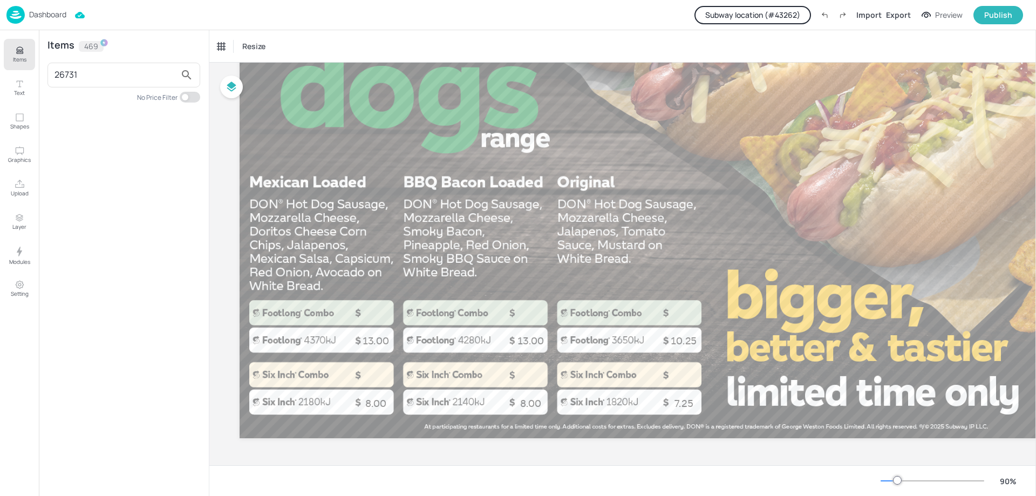
click at [181, 102] on input "checkbox" at bounding box center [185, 97] width 32 height 11
click at [184, 97] on input "checkbox" at bounding box center [194, 97] width 32 height 11
checkbox input "false"
drag, startPoint x: 99, startPoint y: 80, endPoint x: 12, endPoint y: 64, distance: 88.3
click at [19, 65] on div "Items Text Shapes Graphics Upload Layer Modules Setting Items 469 26731 No Pric…" at bounding box center [104, 263] width 209 height 466
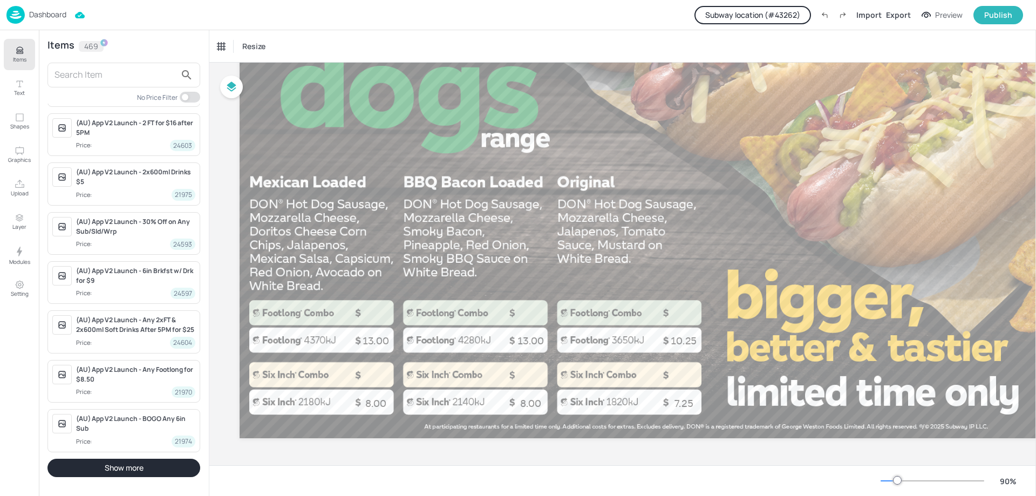
scroll to position [988, 0]
click at [162, 470] on button "Show more" at bounding box center [123, 468] width 153 height 18
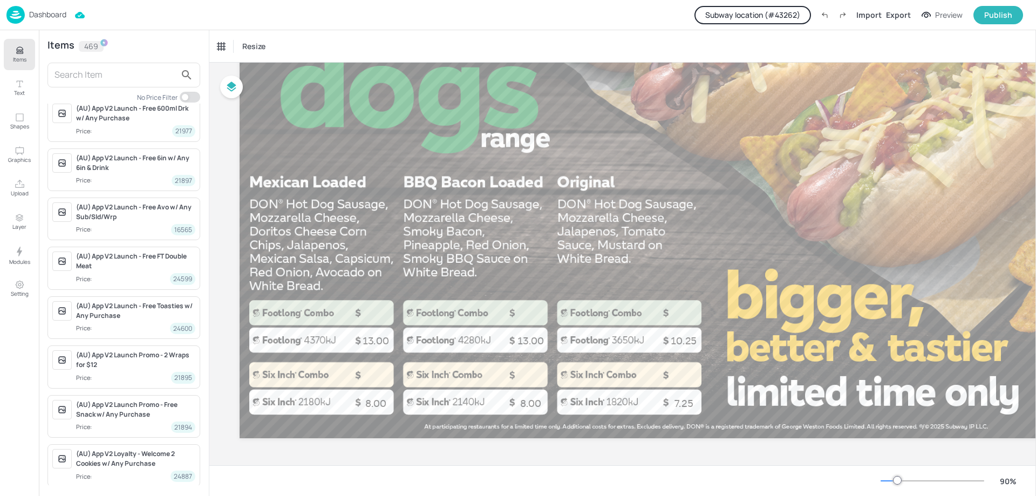
scroll to position [1528, 0]
click at [30, 291] on button "Setting" at bounding box center [19, 288] width 31 height 31
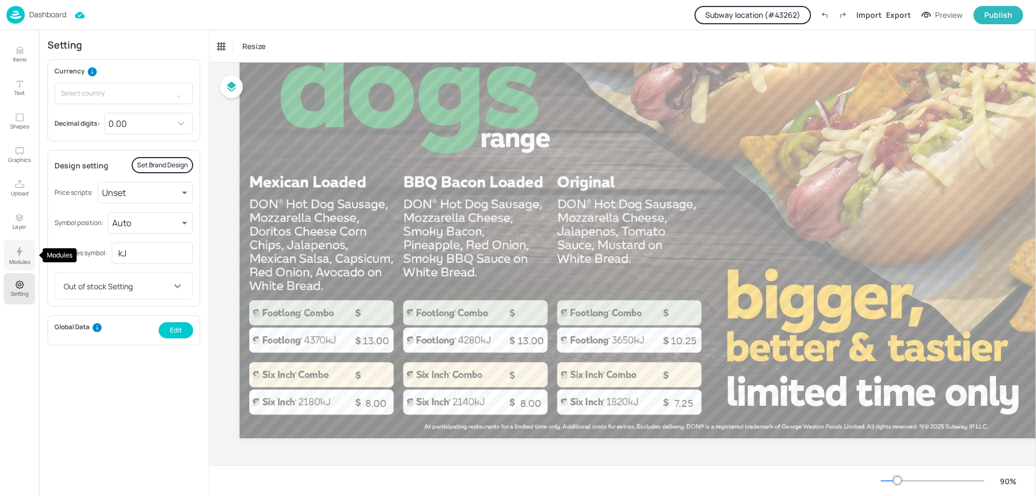
click at [22, 254] on icon "Modules" at bounding box center [19, 251] width 13 height 13
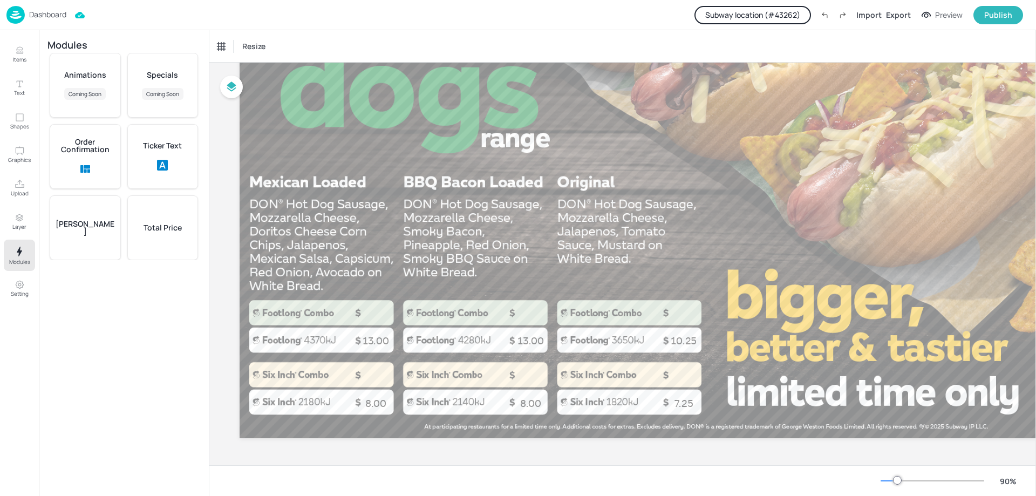
click at [131, 233] on div "Total Price" at bounding box center [162, 227] width 71 height 65
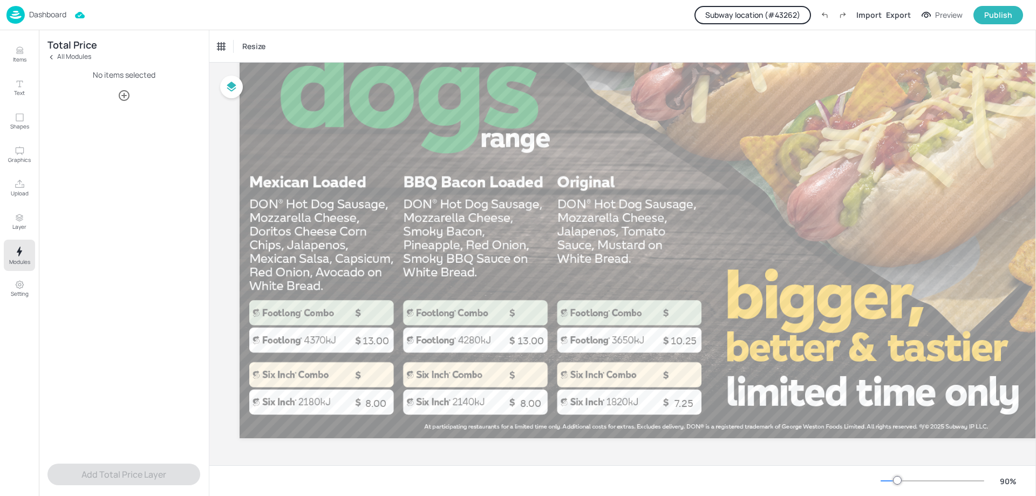
click at [119, 96] on icon "button" at bounding box center [124, 95] width 11 height 11
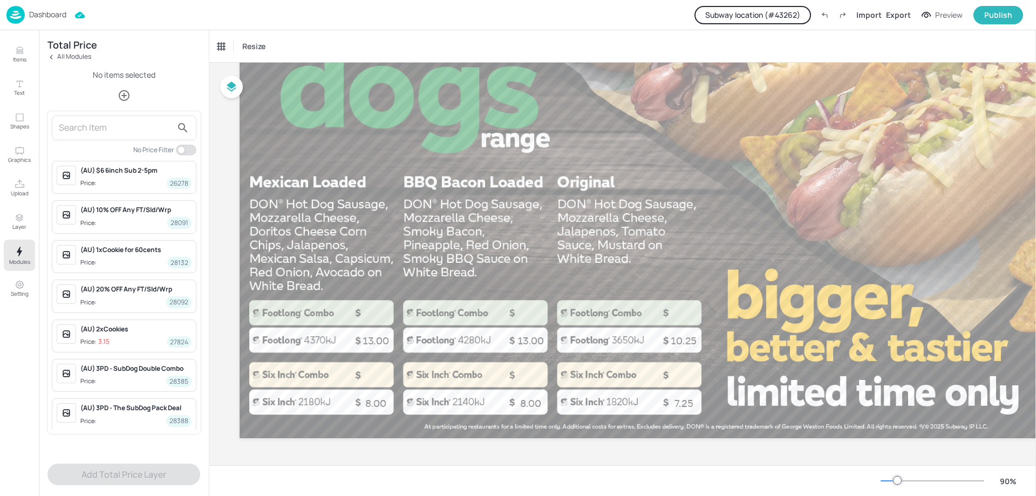
click at [109, 124] on input "text" at bounding box center [115, 127] width 113 height 17
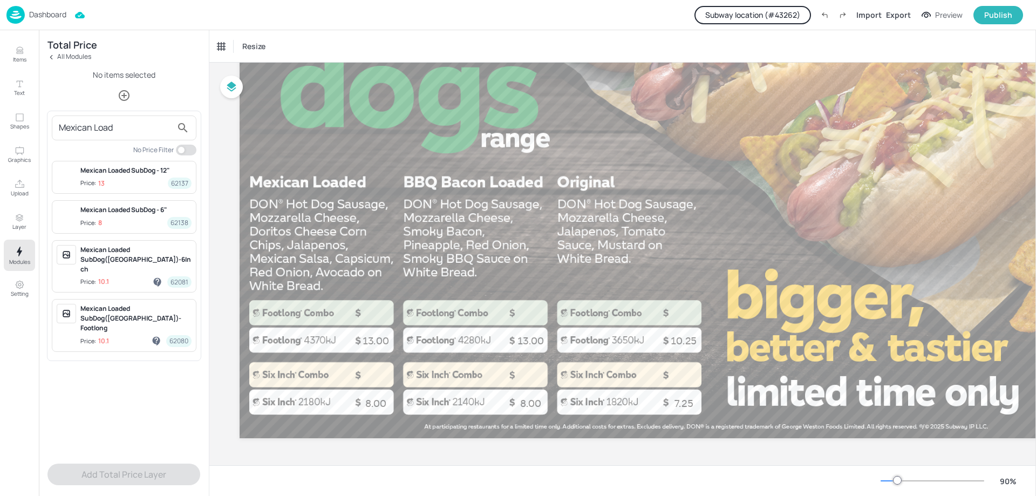
type input "Mexican Load"
click at [128, 184] on span "Price: 13 62137" at bounding box center [135, 183] width 111 height 11
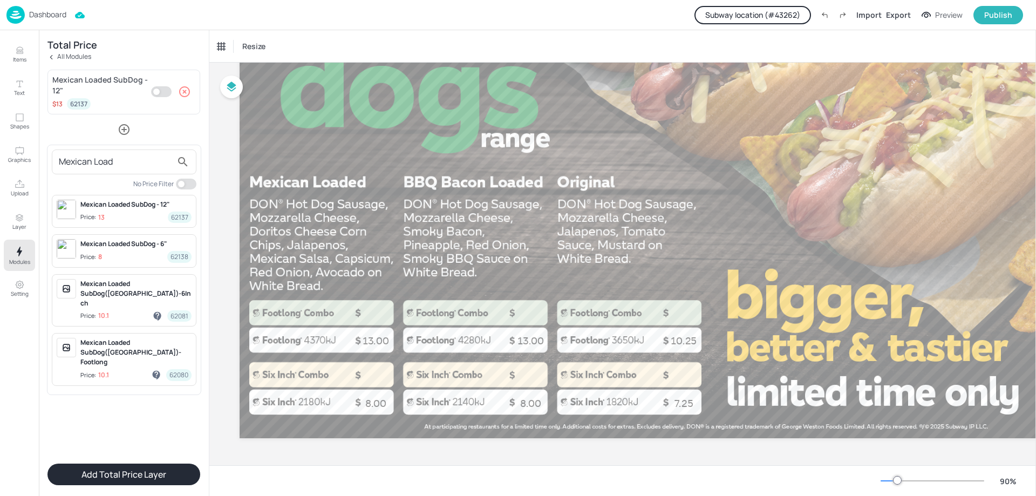
drag, startPoint x: 159, startPoint y: 159, endPoint x: 42, endPoint y: 157, distance: 116.6
click at [43, 157] on div "Mexican Load No Price Filter Mexican Loaded SubDog - 12" Price: 13 62137 Mexica…" at bounding box center [518, 248] width 1036 height 496
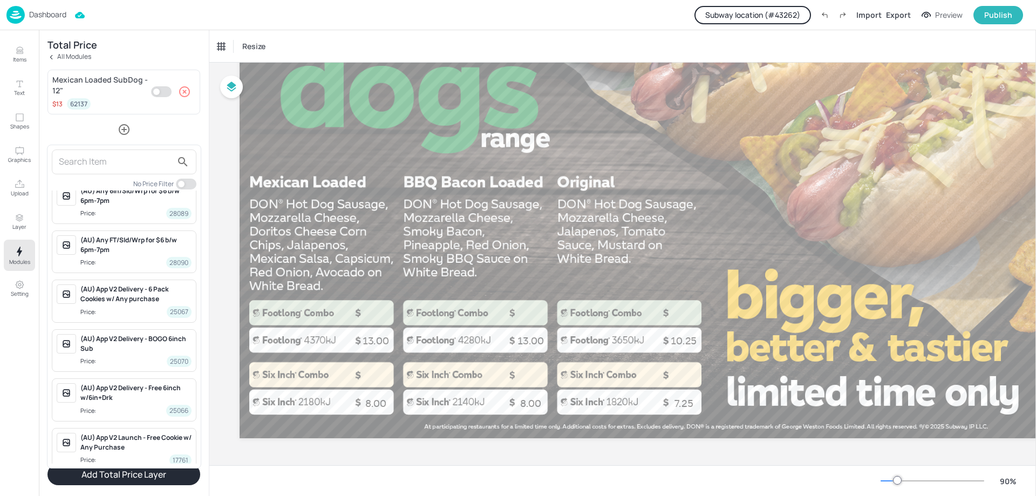
click at [189, 182] on input "checkbox" at bounding box center [181, 184] width 32 height 11
checkbox input "true"
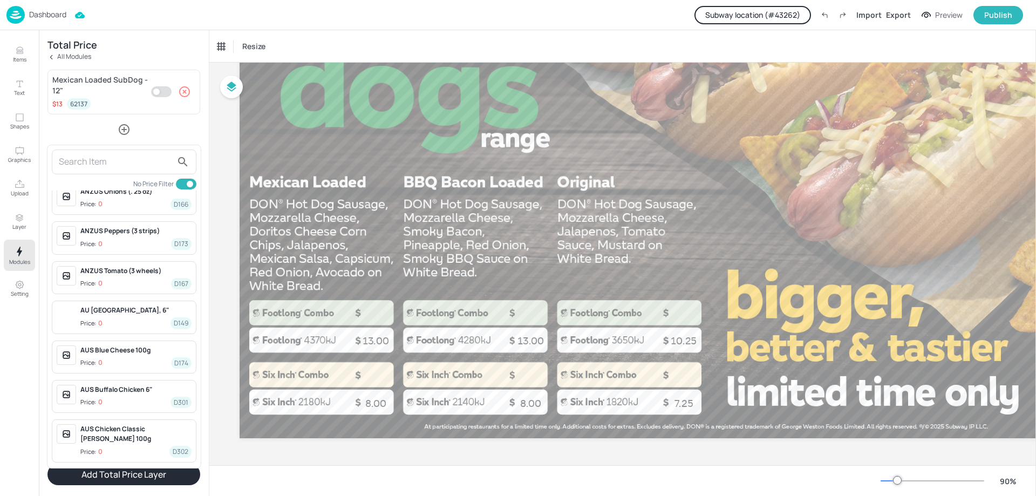
scroll to position [971, 0]
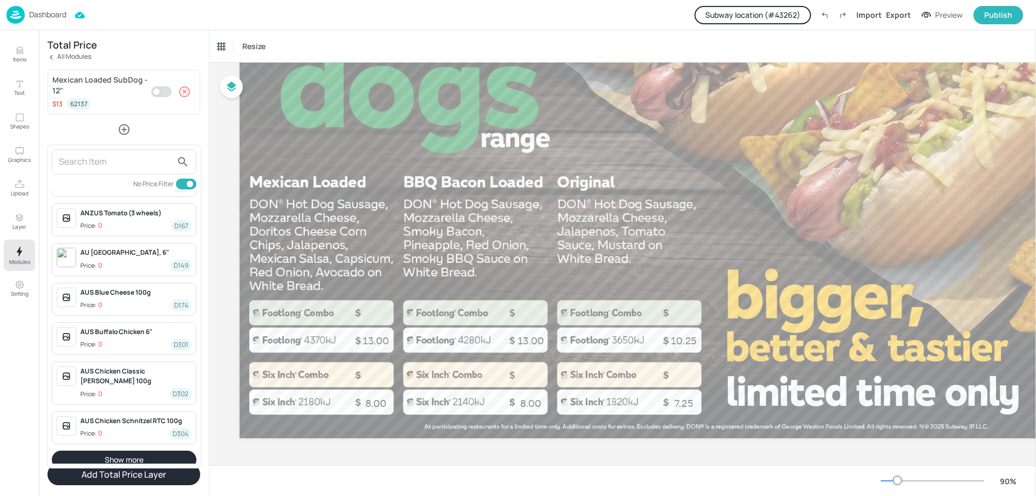
click at [132, 451] on button "Show more" at bounding box center [124, 460] width 145 height 18
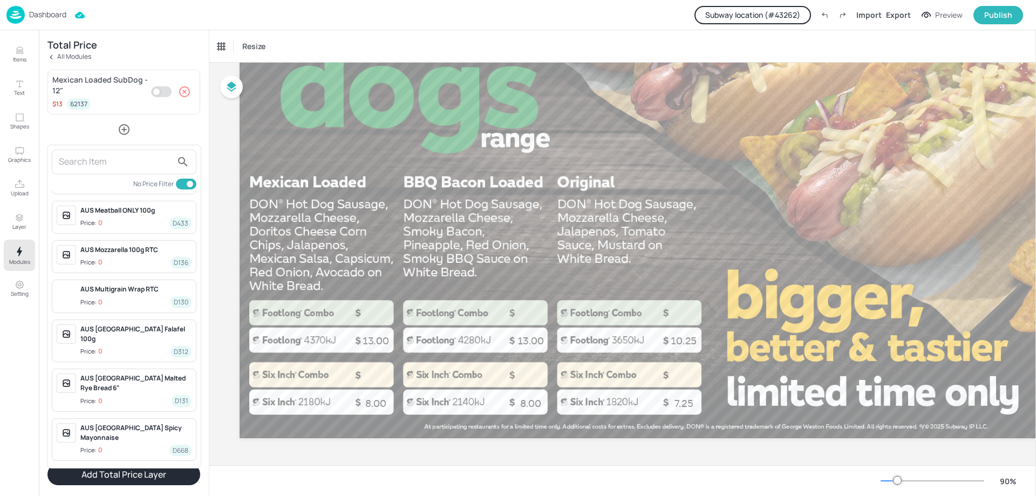
scroll to position [2199, 0]
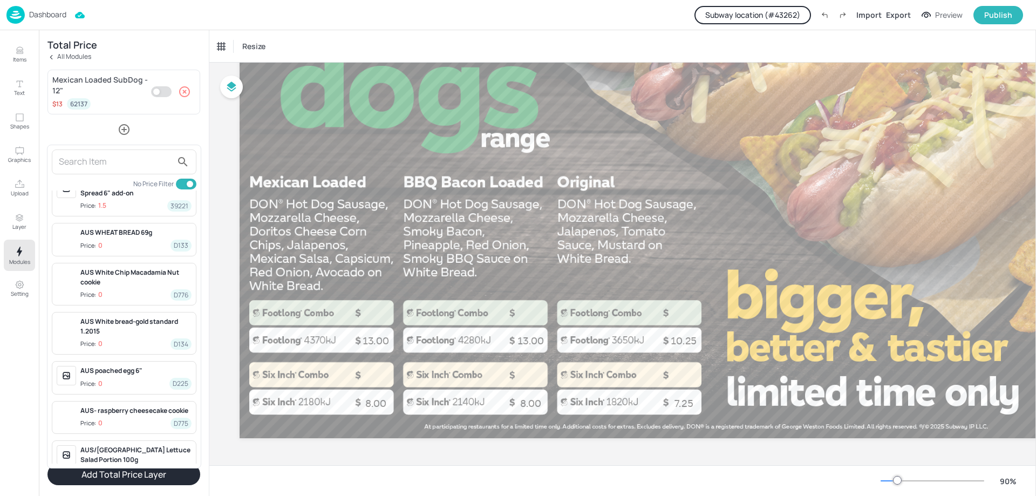
scroll to position [3446, 0]
click at [132, 490] on button "Show more" at bounding box center [124, 499] width 145 height 18
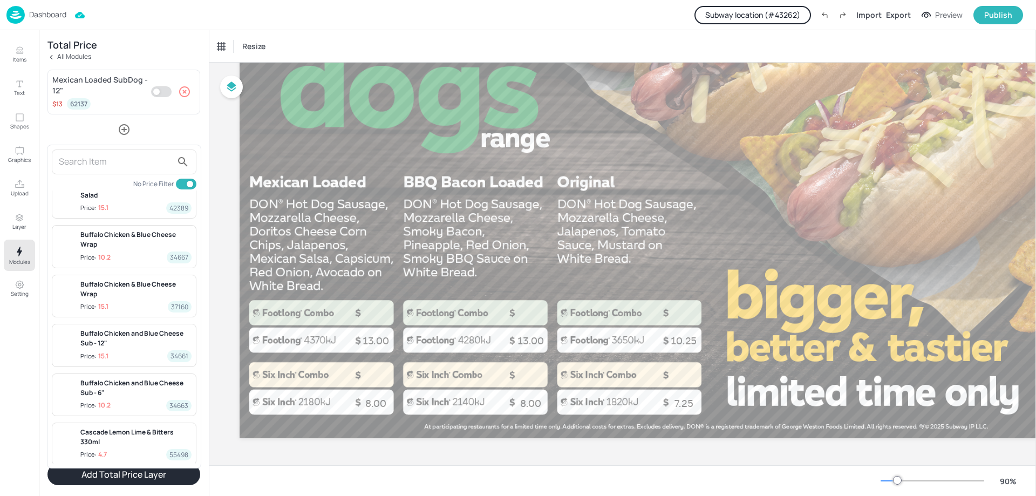
scroll to position [4780, 0]
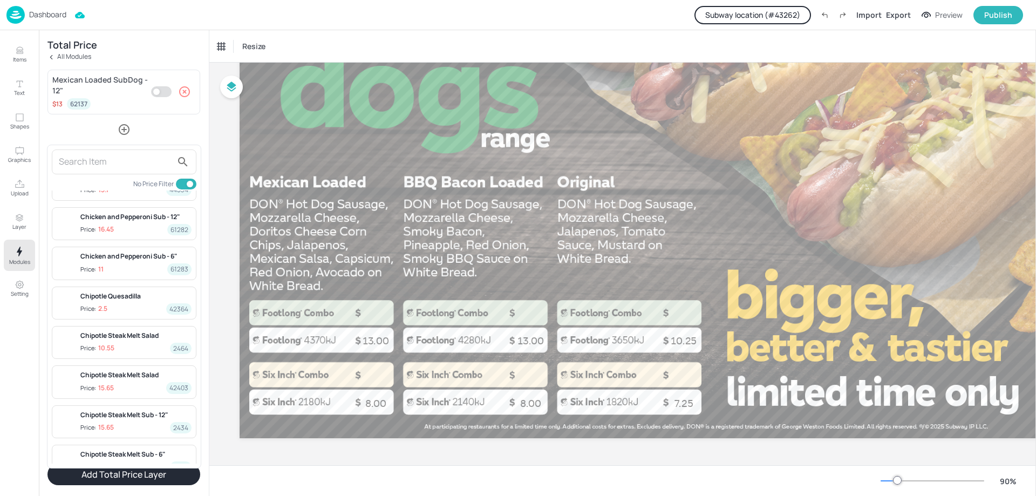
scroll to position [5969, 0]
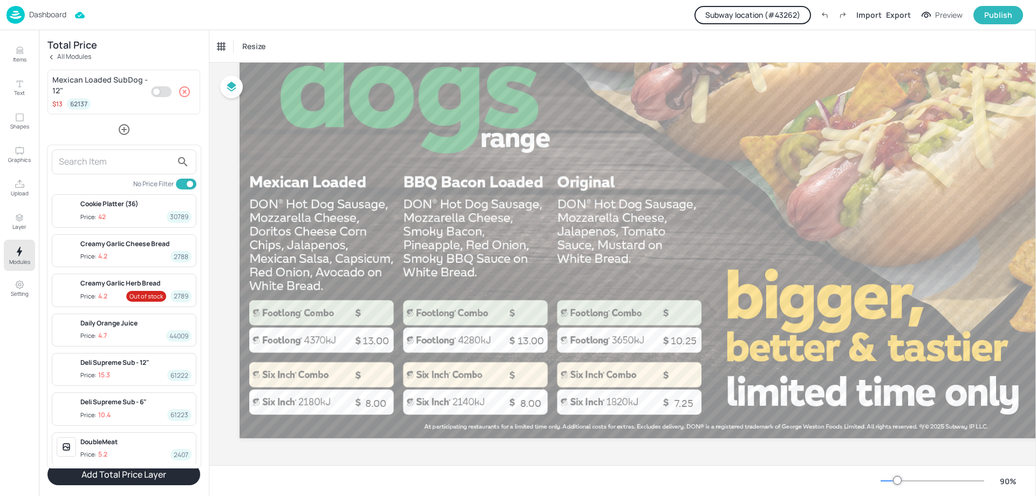
scroll to position [7205, 0]
click at [99, 471] on button "Show more" at bounding box center [124, 480] width 145 height 18
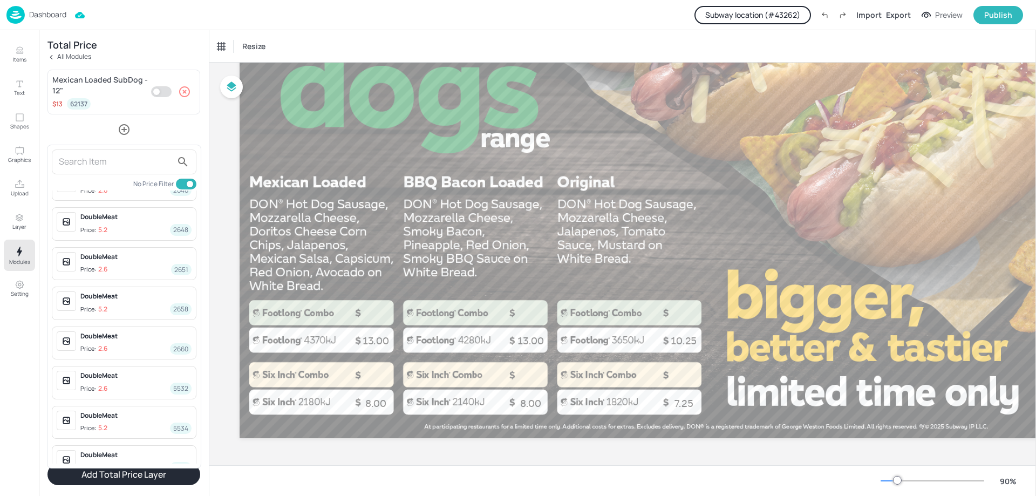
scroll to position [8393, 0]
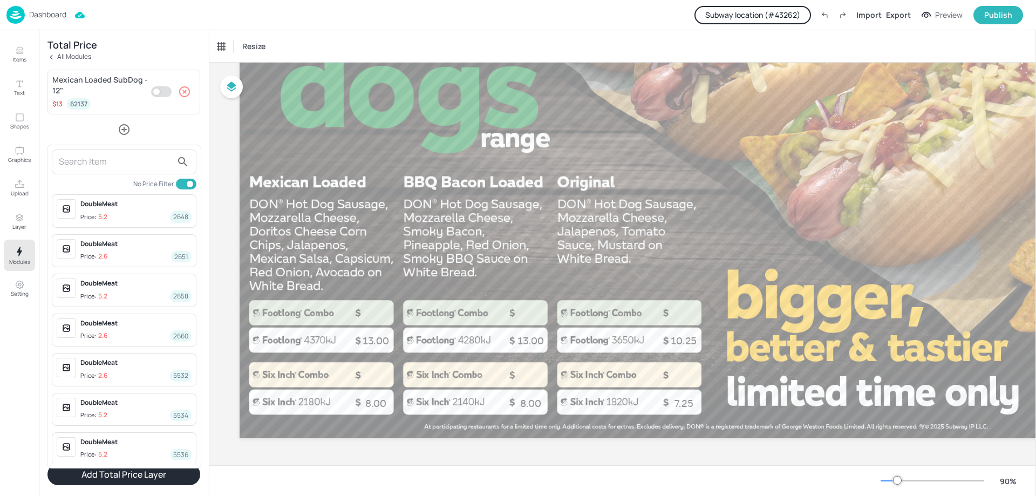
click at [120, 472] on button "Show more" at bounding box center [124, 481] width 145 height 18
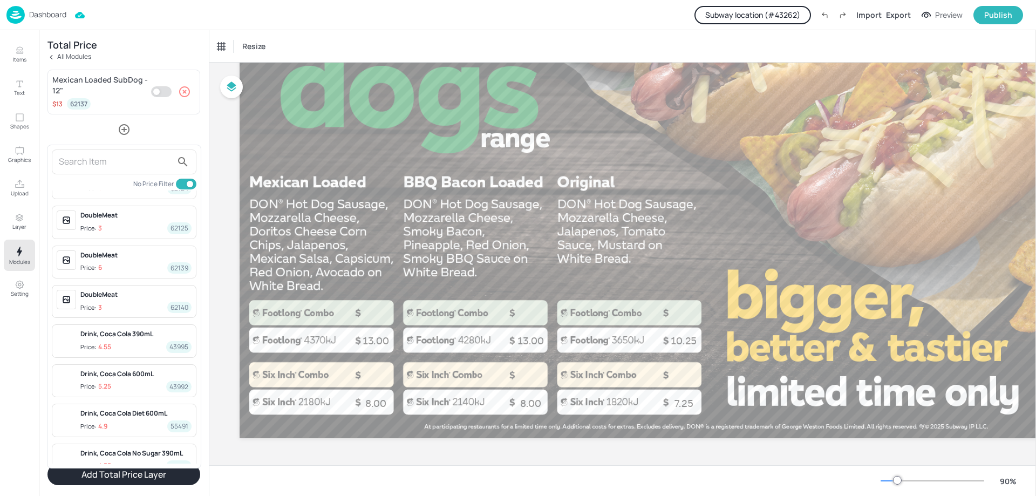
scroll to position [9582, 0]
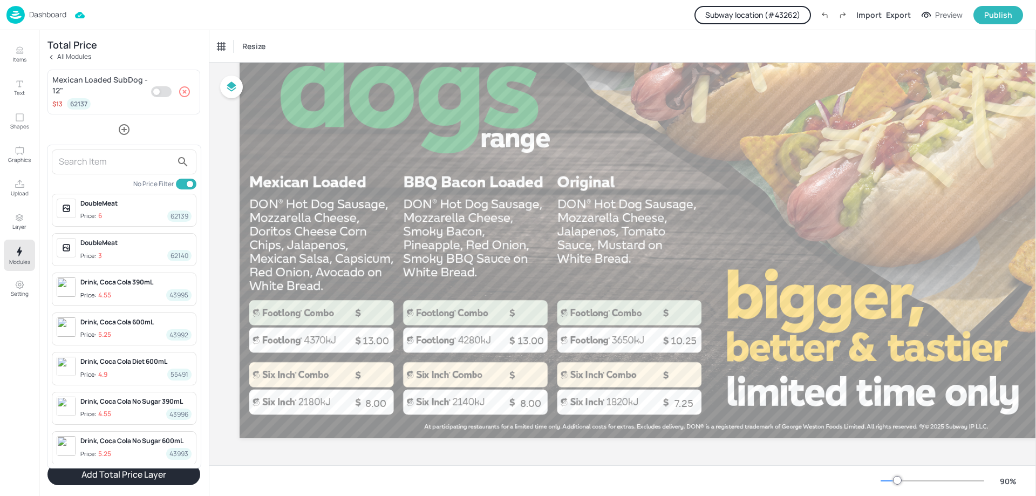
click at [139, 471] on button "Show more" at bounding box center [124, 480] width 145 height 18
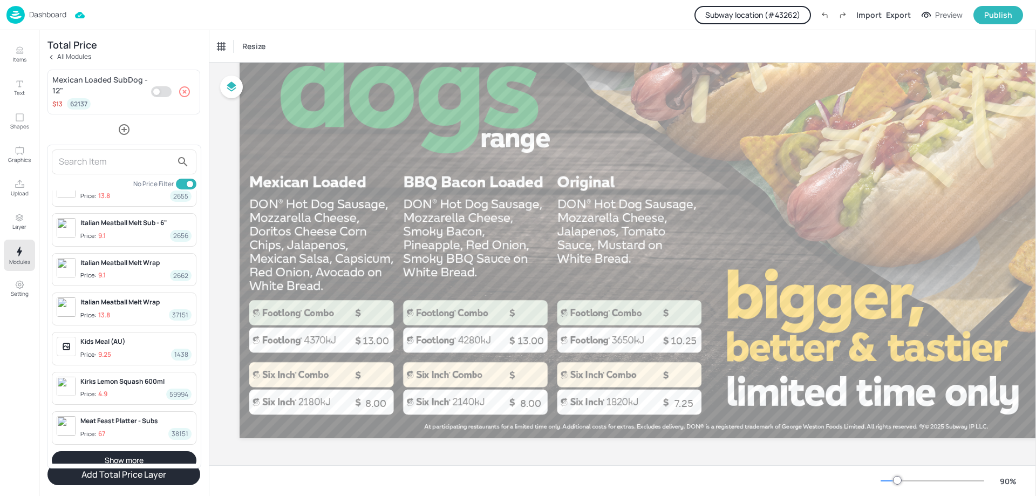
click at [133, 451] on button "Show more" at bounding box center [124, 460] width 145 height 18
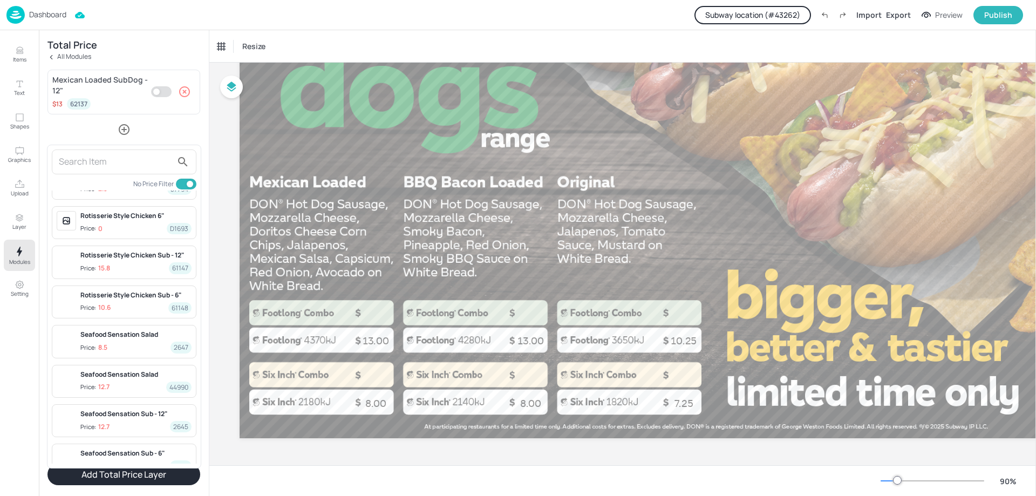
scroll to position [12066, 0]
click at [132, 481] on button "Show more" at bounding box center [124, 490] width 145 height 18
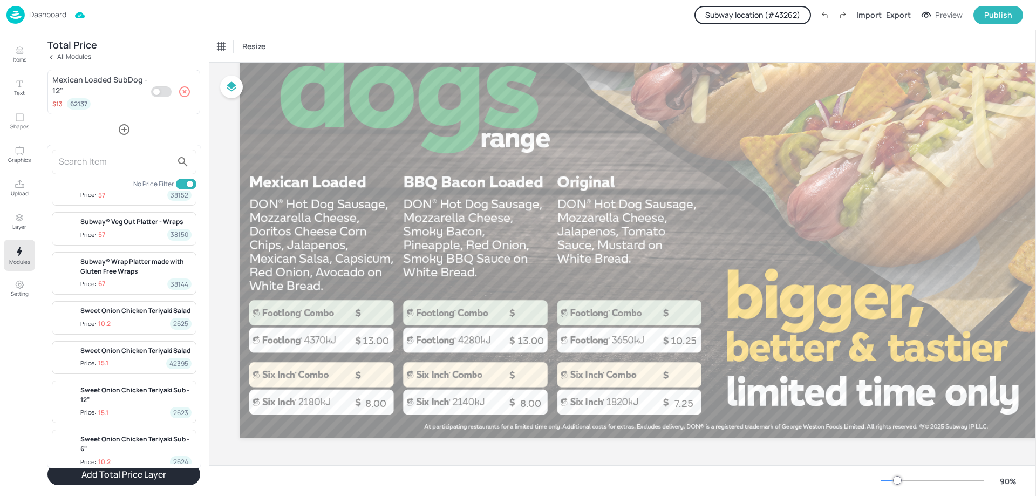
scroll to position [13253, 0]
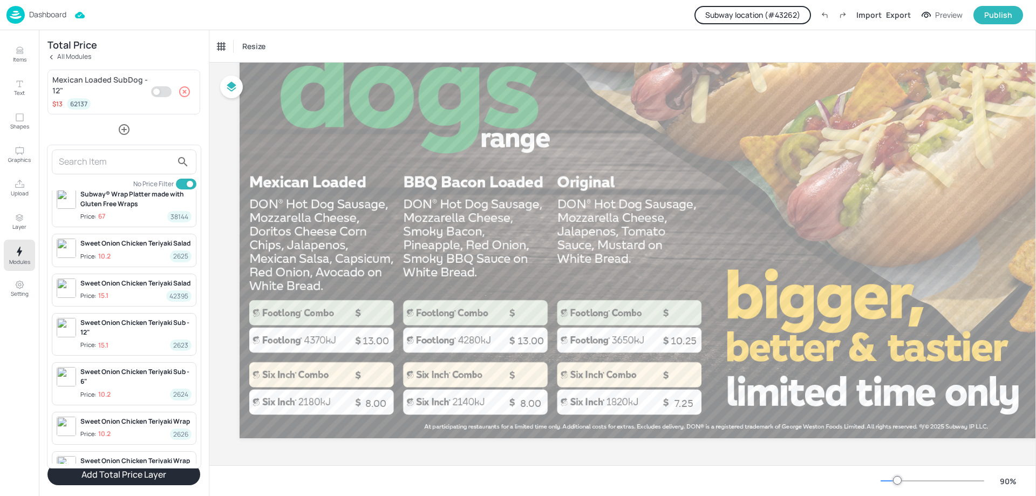
click at [19, 220] on div at bounding box center [518, 248] width 1036 height 496
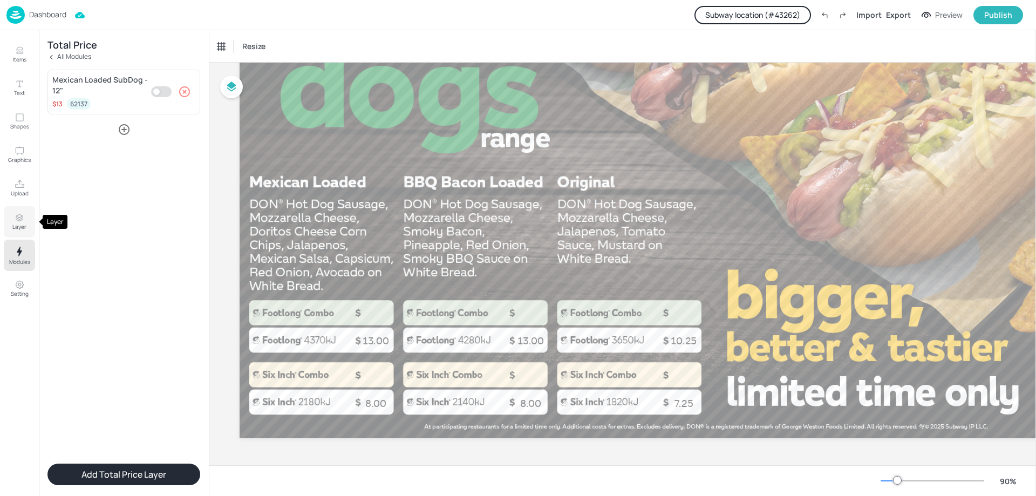
click at [17, 225] on p "Layer" at bounding box center [19, 227] width 14 height 8
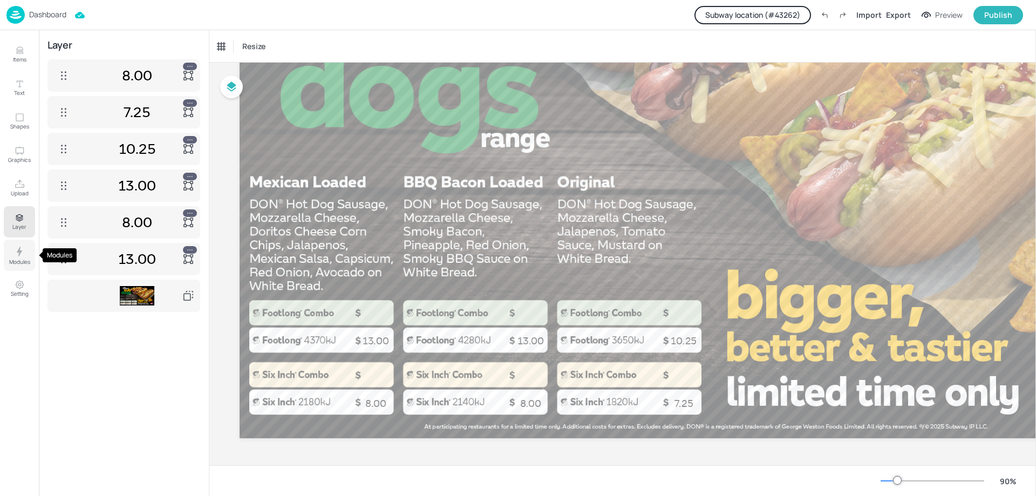
click at [18, 258] on p "Modules" at bounding box center [19, 262] width 21 height 8
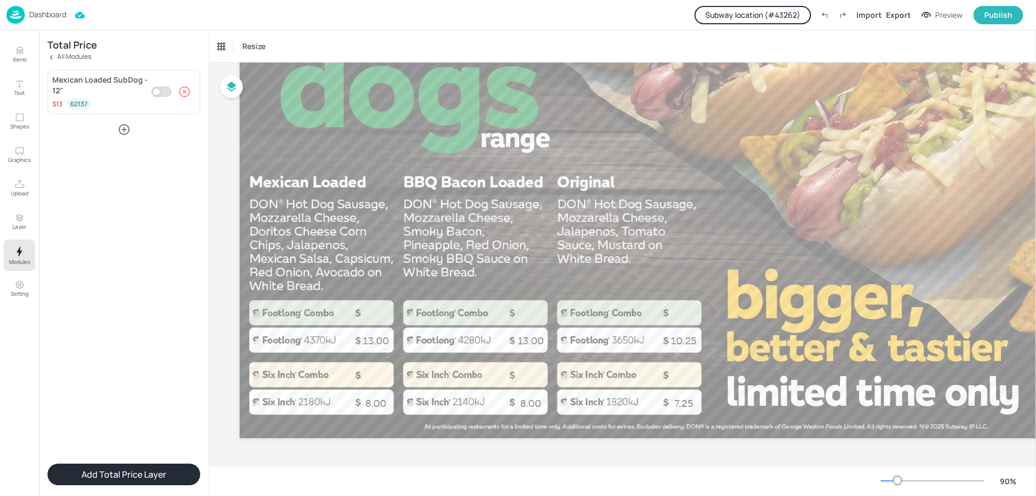
click at [52, 58] on icon at bounding box center [51, 57] width 2 height 4
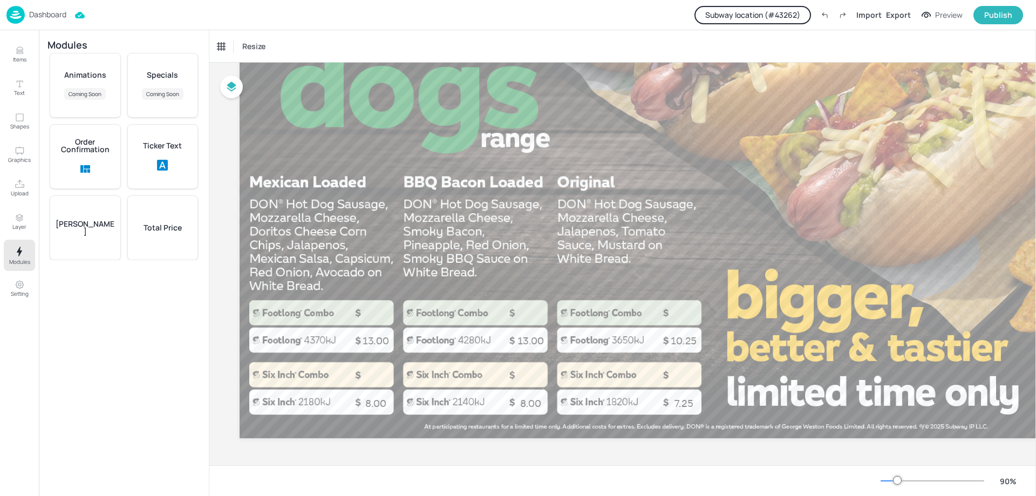
click at [158, 228] on p "Total Price" at bounding box center [163, 228] width 38 height 8
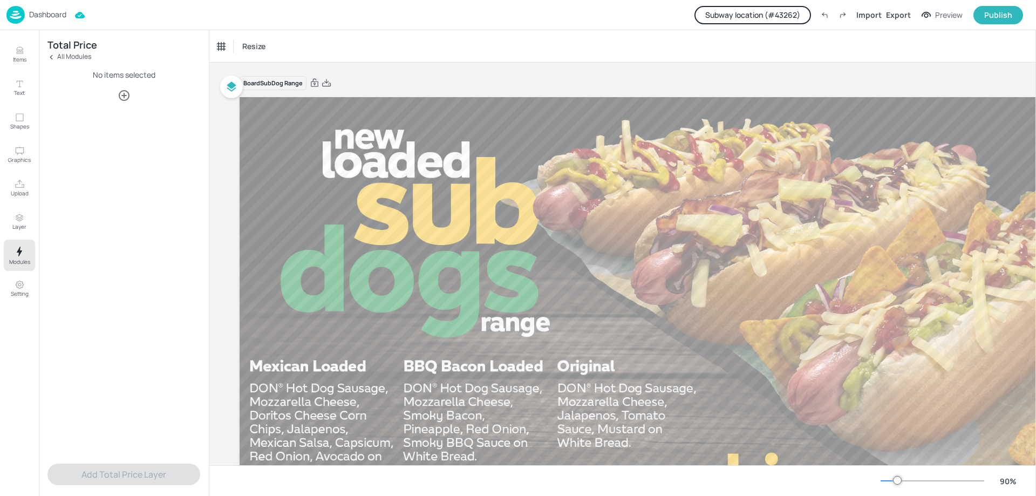
click at [19, 14] on img at bounding box center [15, 15] width 18 height 18
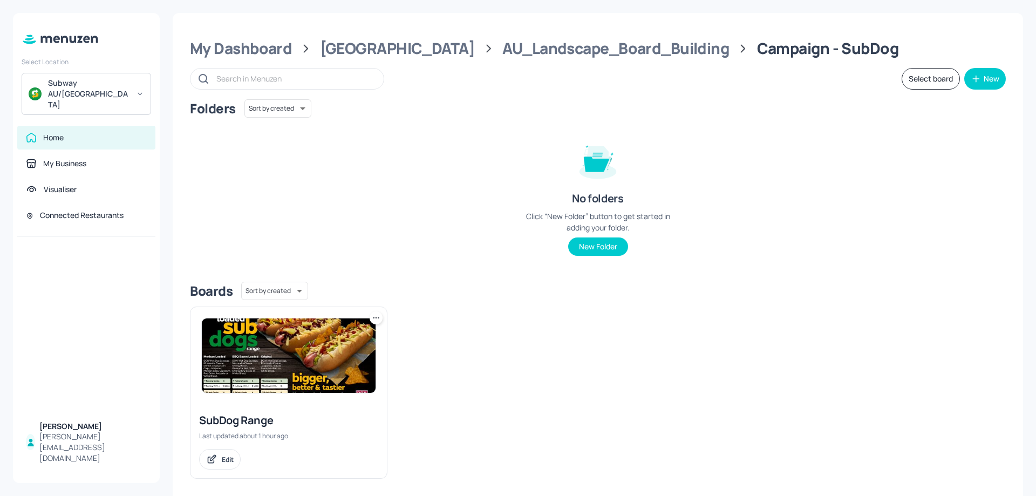
click at [59, 132] on div "Home" at bounding box center [53, 137] width 21 height 11
click at [83, 158] on div "My Business" at bounding box center [64, 163] width 43 height 11
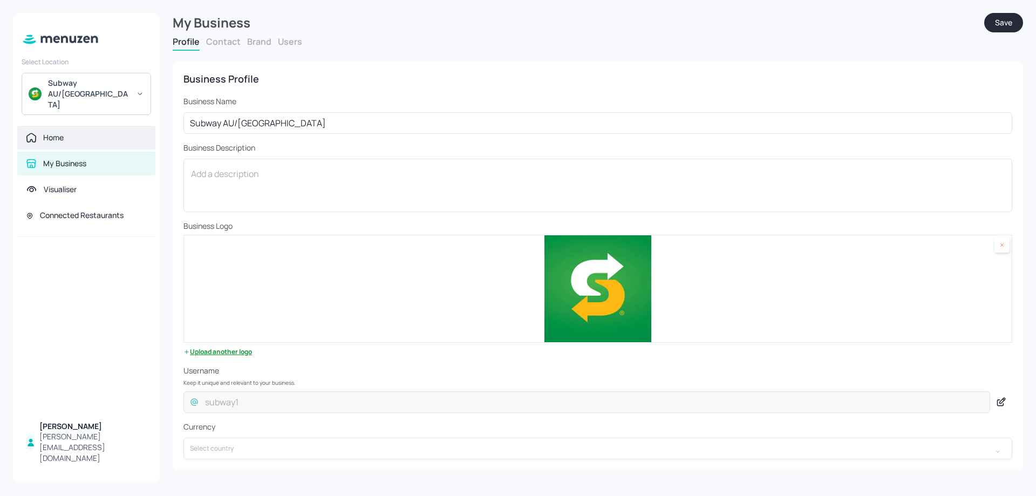
click at [73, 132] on div "Home" at bounding box center [86, 137] width 121 height 11
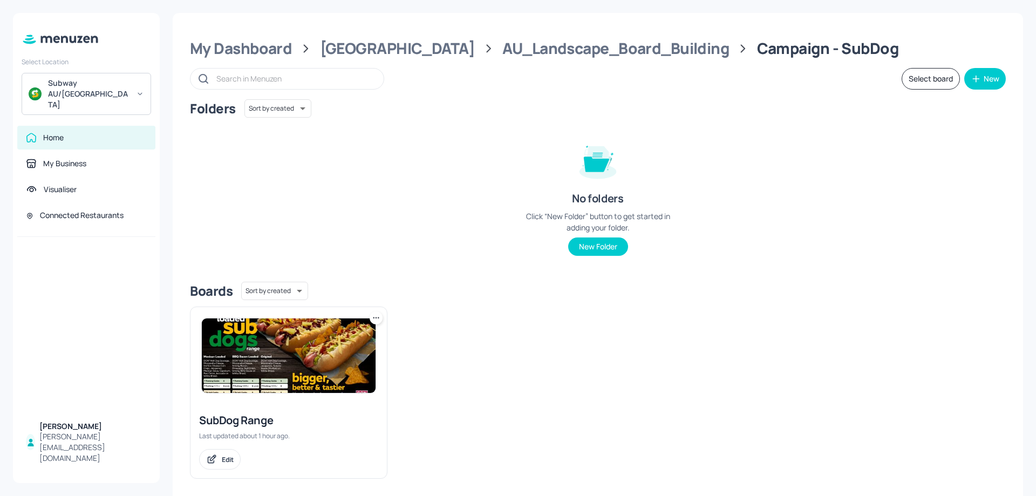
click at [299, 336] on img at bounding box center [289, 355] width 174 height 74
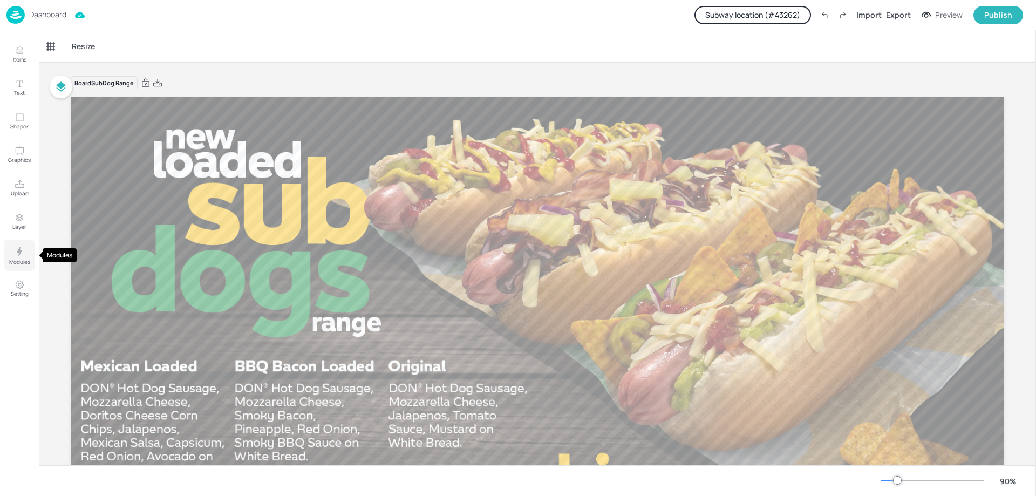
click at [18, 256] on icon "Modules" at bounding box center [19, 251] width 13 height 13
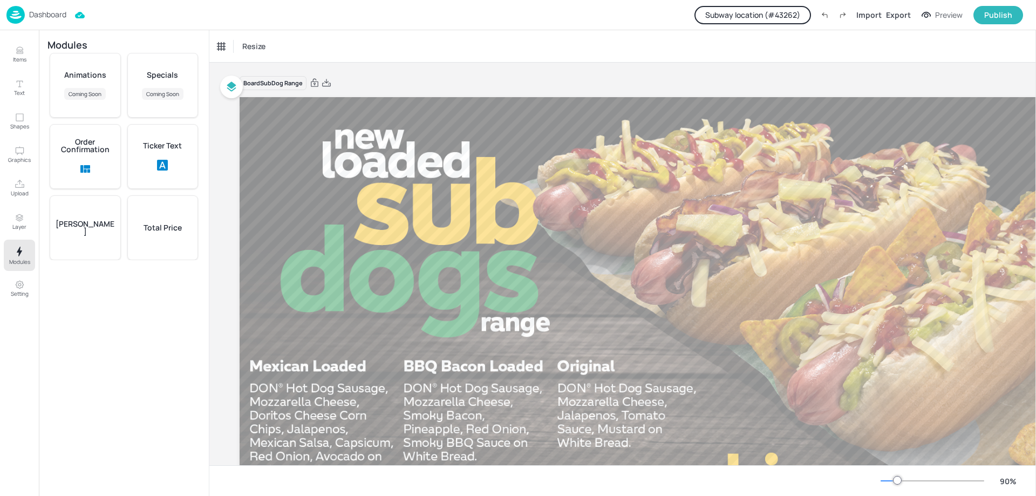
click at [21, 15] on img at bounding box center [15, 15] width 18 height 18
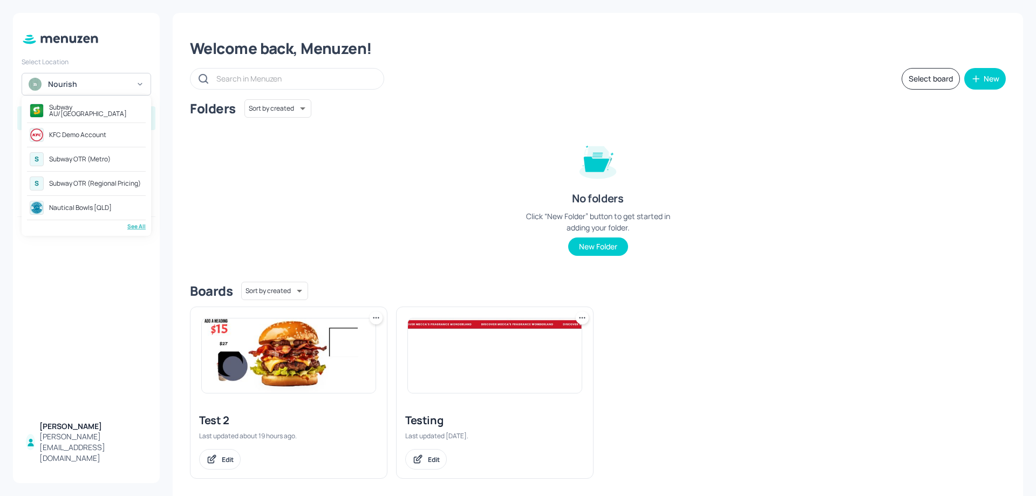
click at [132, 227] on div "See All" at bounding box center [86, 226] width 119 height 8
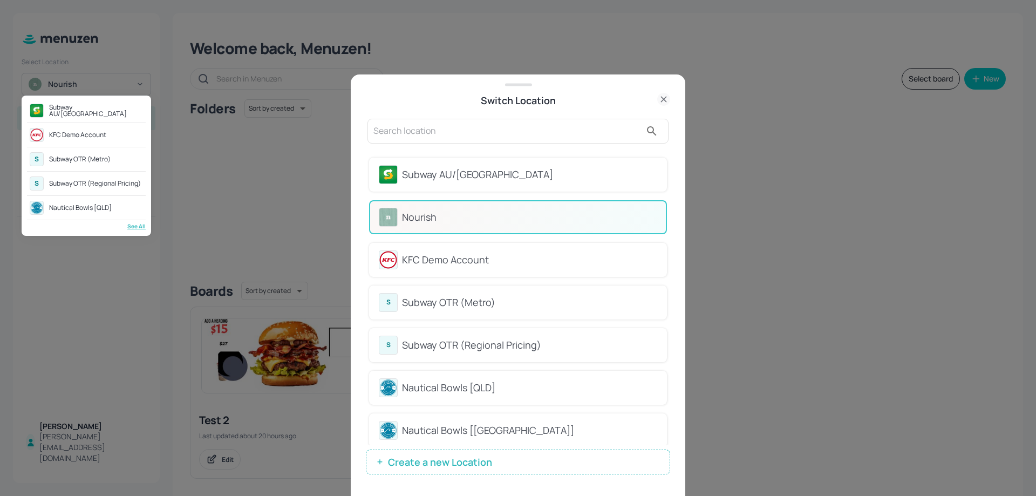
drag, startPoint x: 798, startPoint y: 243, endPoint x: 813, endPoint y: 243, distance: 15.1
click at [798, 243] on div at bounding box center [518, 248] width 1036 height 496
